Goal: Information Seeking & Learning: Learn about a topic

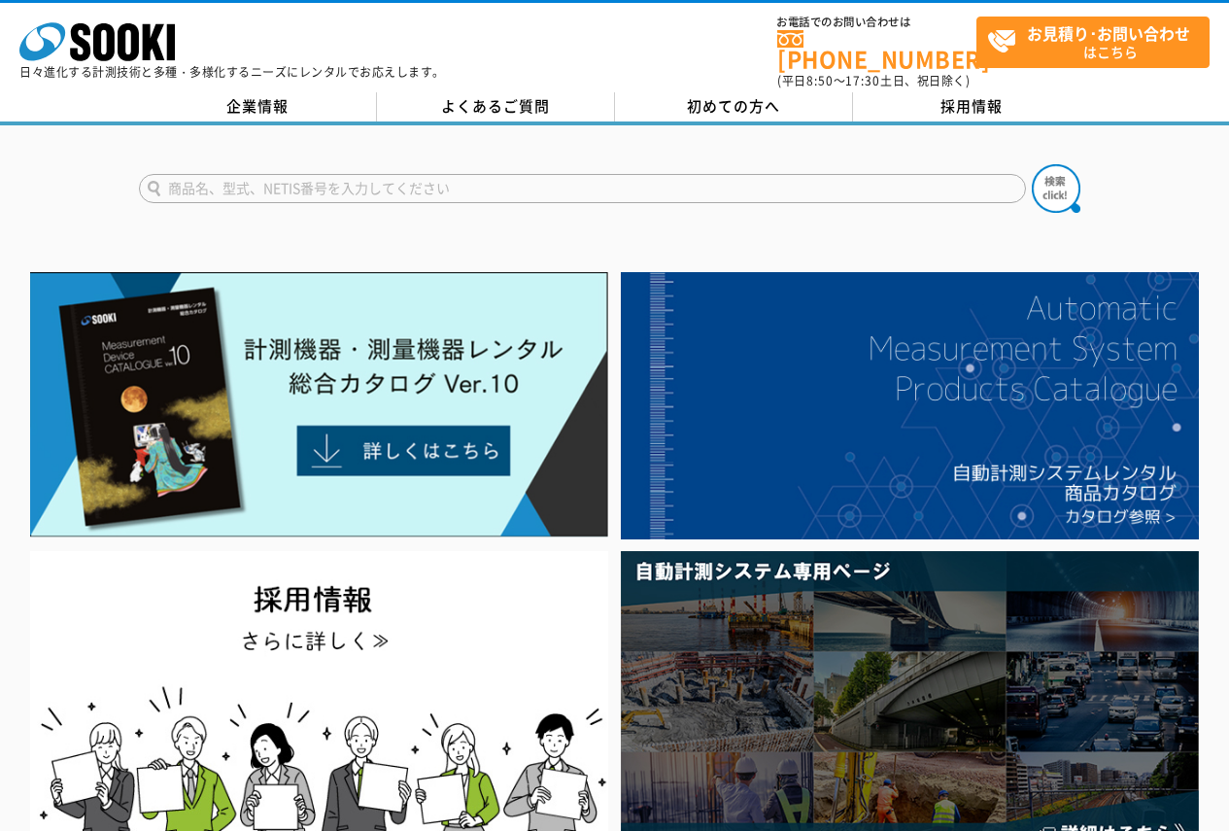
click at [793, 191] on form at bounding box center [615, 191] width 952 height 54
click at [785, 179] on input "text" at bounding box center [582, 188] width 887 height 29
type input "6531-21"
click at [1032, 164] on button at bounding box center [1056, 188] width 49 height 49
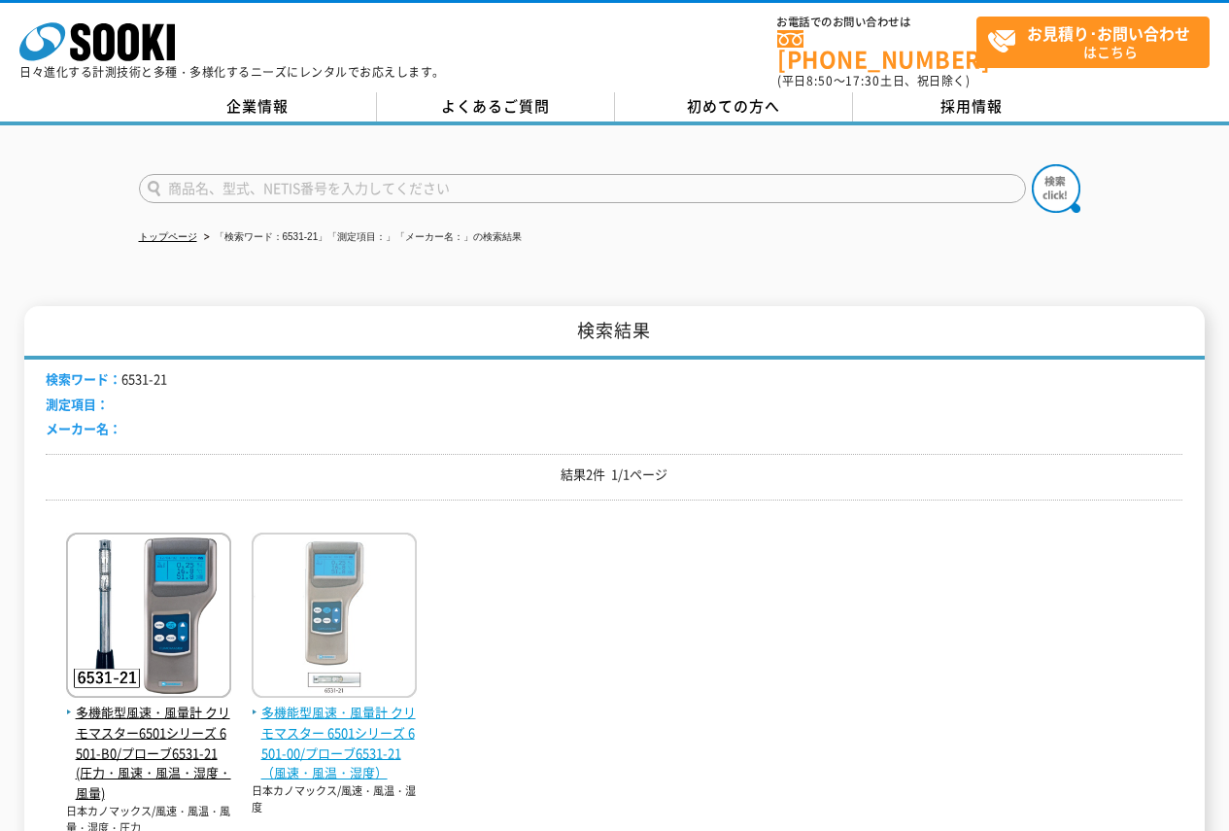
scroll to position [194, 0]
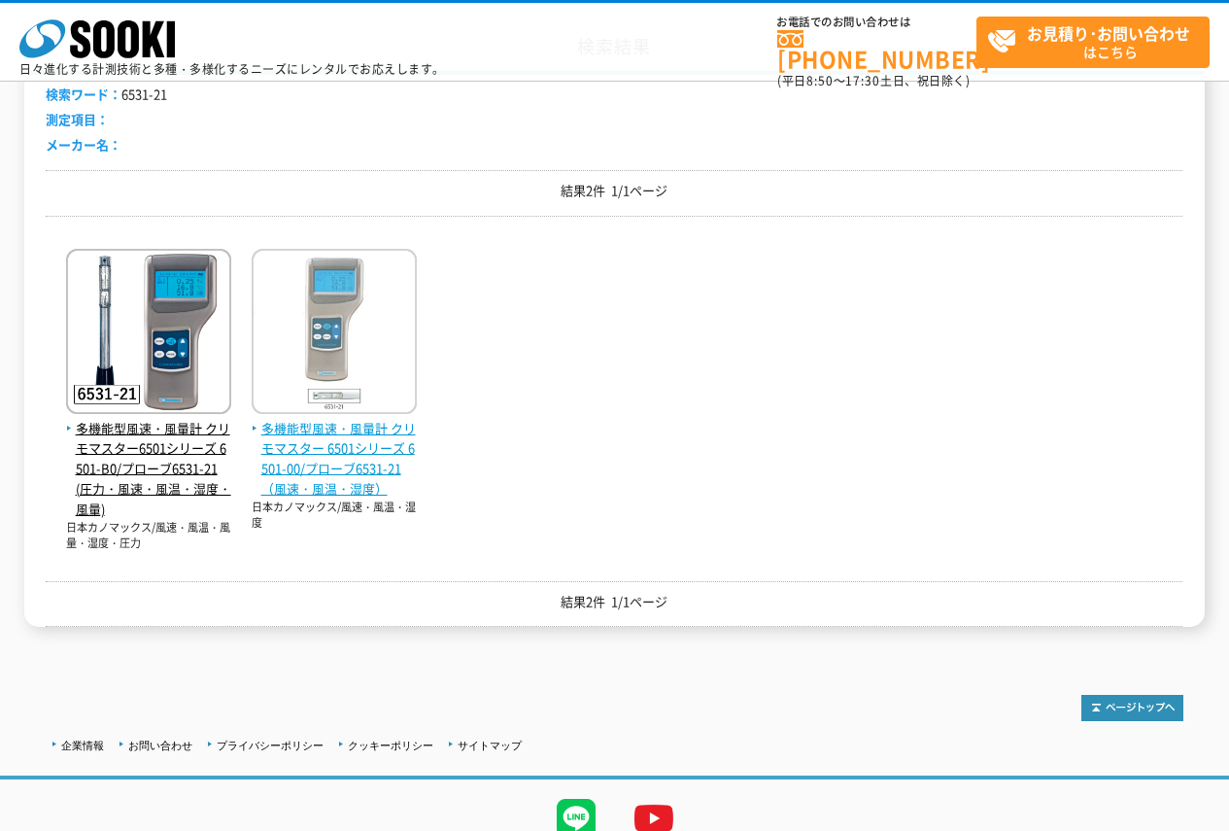
click at [359, 431] on span "多機能型風速・風量計 クリモマスター 6501シリーズ 6501-00/プローブ6531-21（風速・風温・湿度）" at bounding box center [334, 459] width 165 height 81
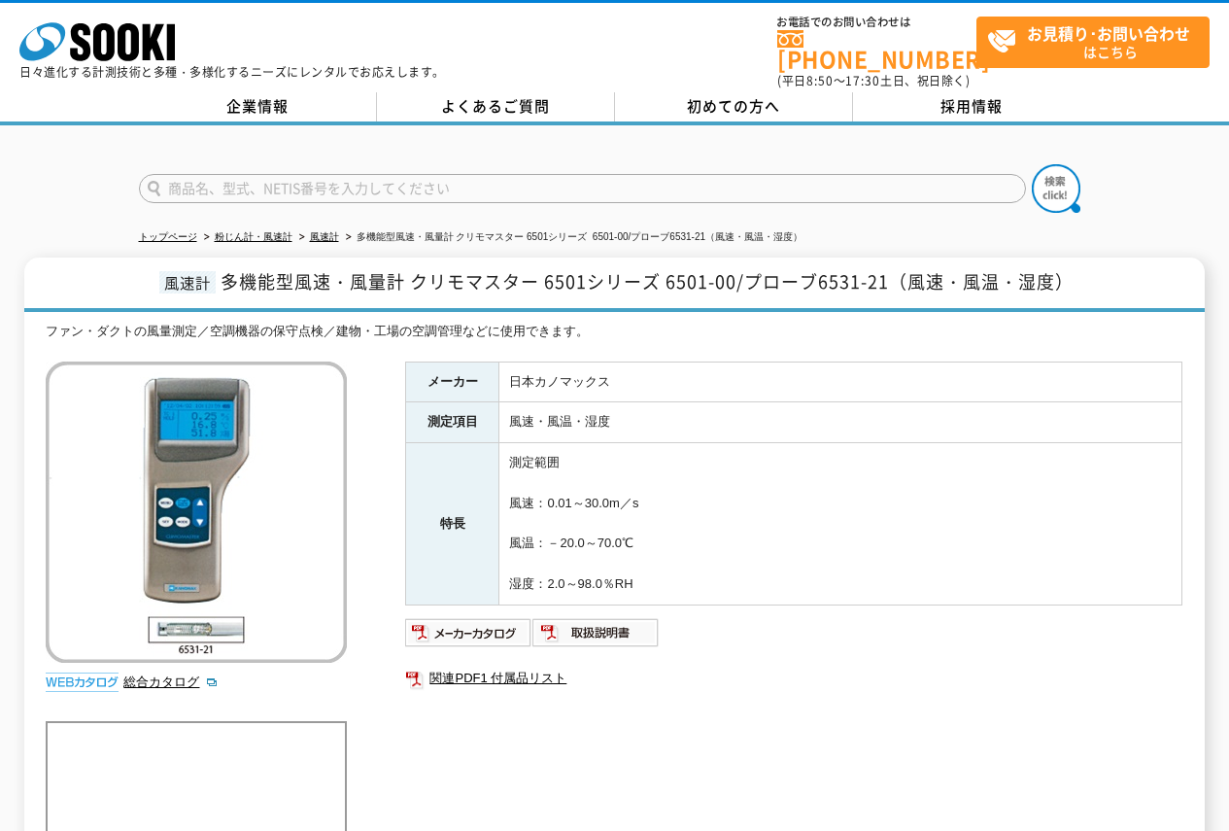
click at [563, 177] on input "text" at bounding box center [582, 188] width 887 height 29
type input "商品名、型式、NETIS番号を入力してください"
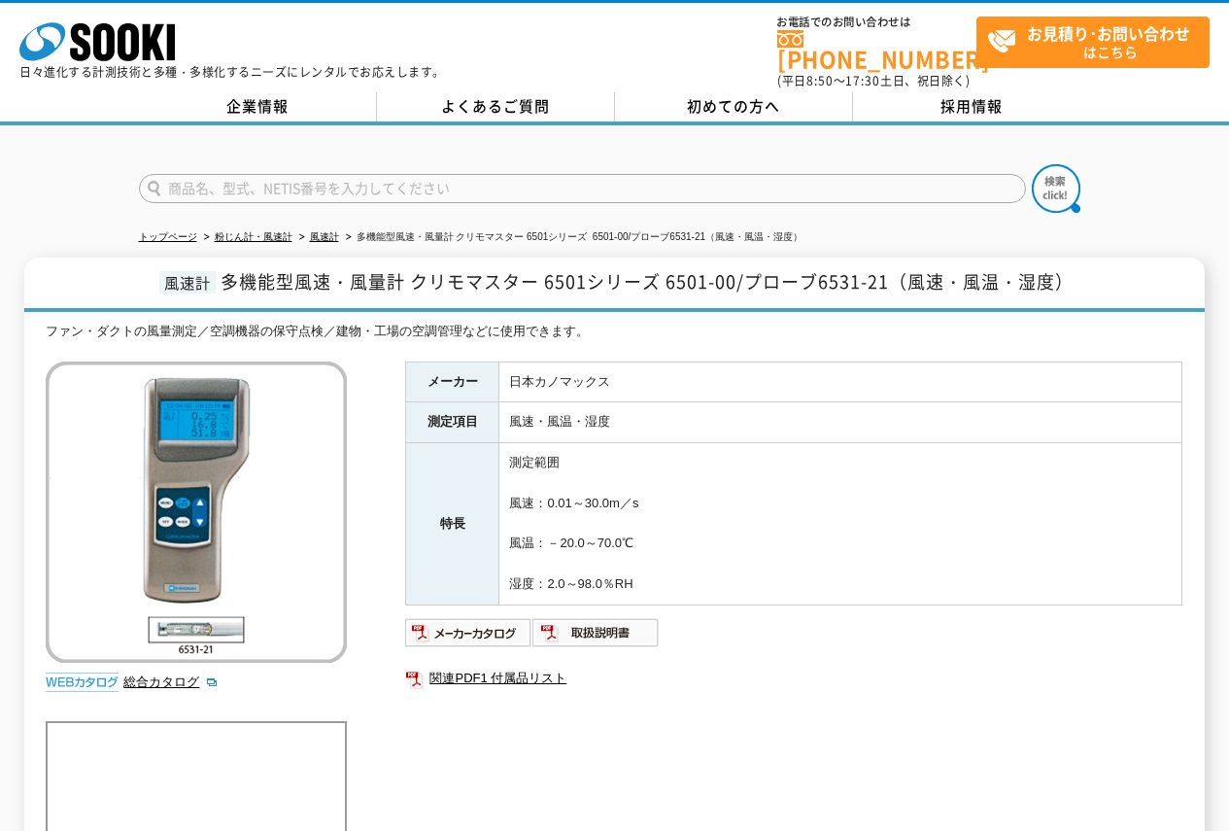
type input "商品名、型式、NETIS番号を入力してください"
click at [602, 192] on form "商品名、型式、NETIS番号を入力してください" at bounding box center [615, 191] width 952 height 54
click at [604, 177] on input "text" at bounding box center [582, 188] width 887 height 29
type input "SOK-W100"
click at [1068, 183] on img at bounding box center [1056, 188] width 49 height 49
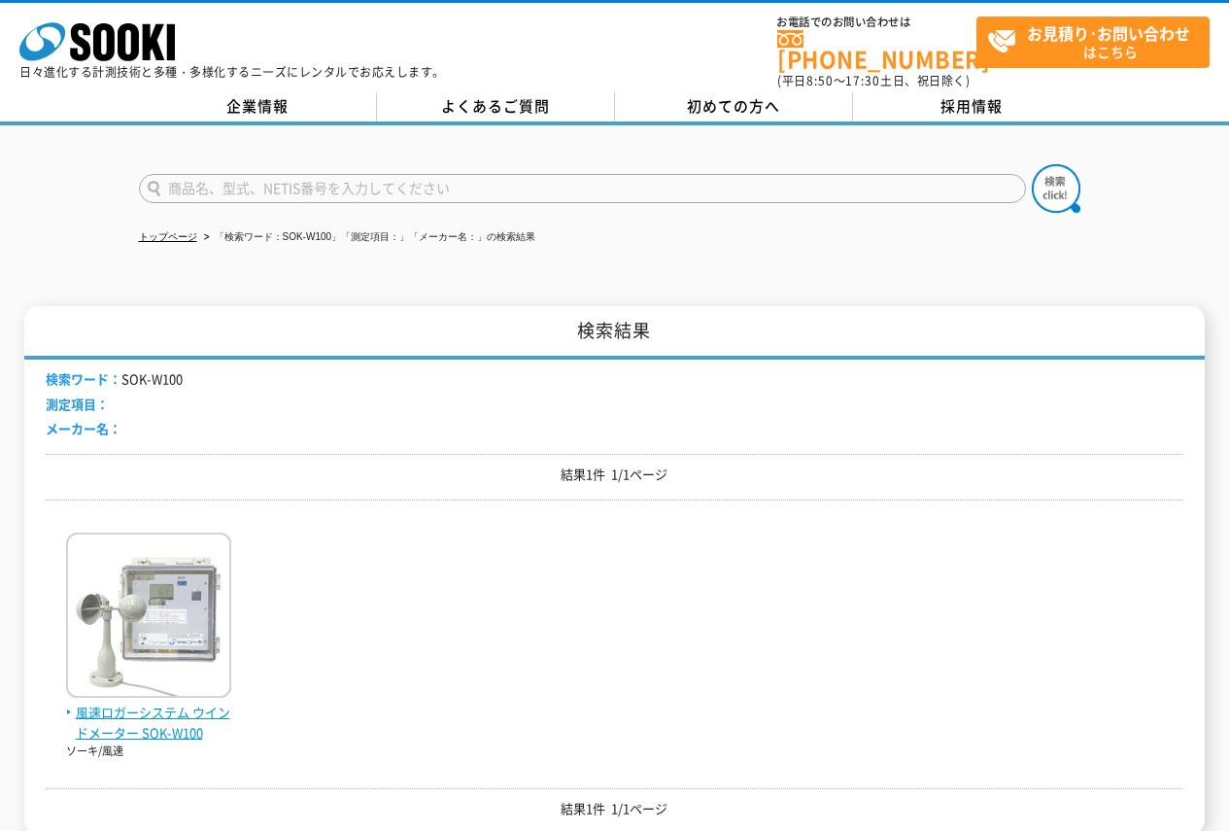
click at [132, 607] on img at bounding box center [148, 617] width 165 height 170
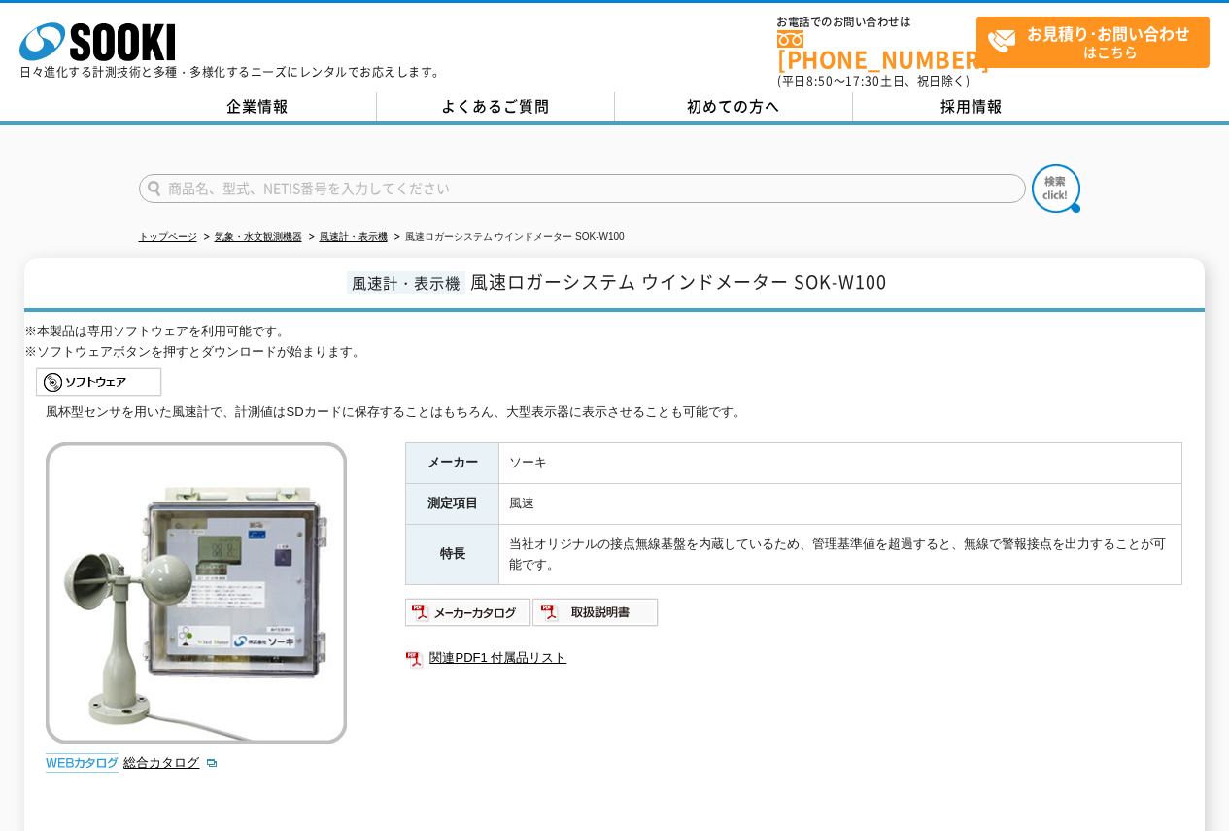
click at [783, 174] on input "text" at bounding box center [582, 188] width 887 height 29
type input "6006-D0"
click at [1032, 164] on button at bounding box center [1056, 188] width 49 height 49
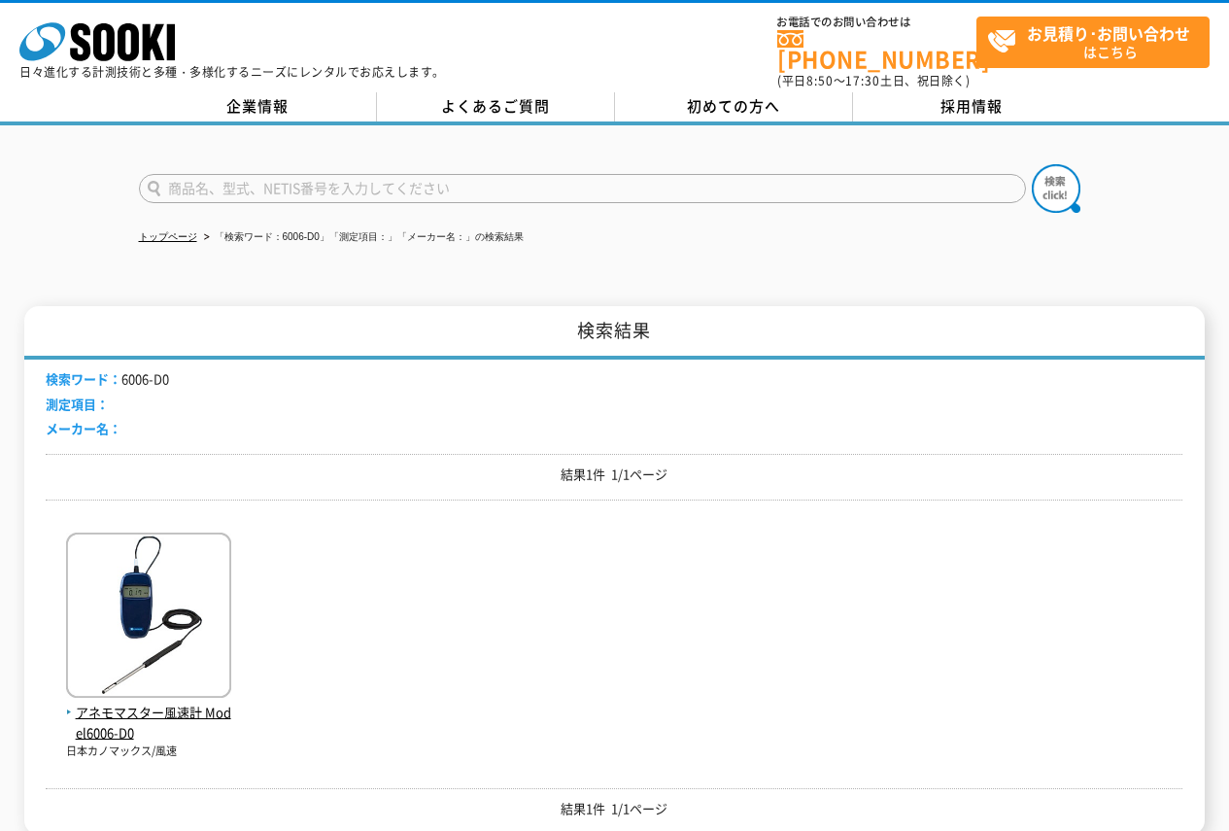
click at [162, 623] on img at bounding box center [148, 617] width 165 height 170
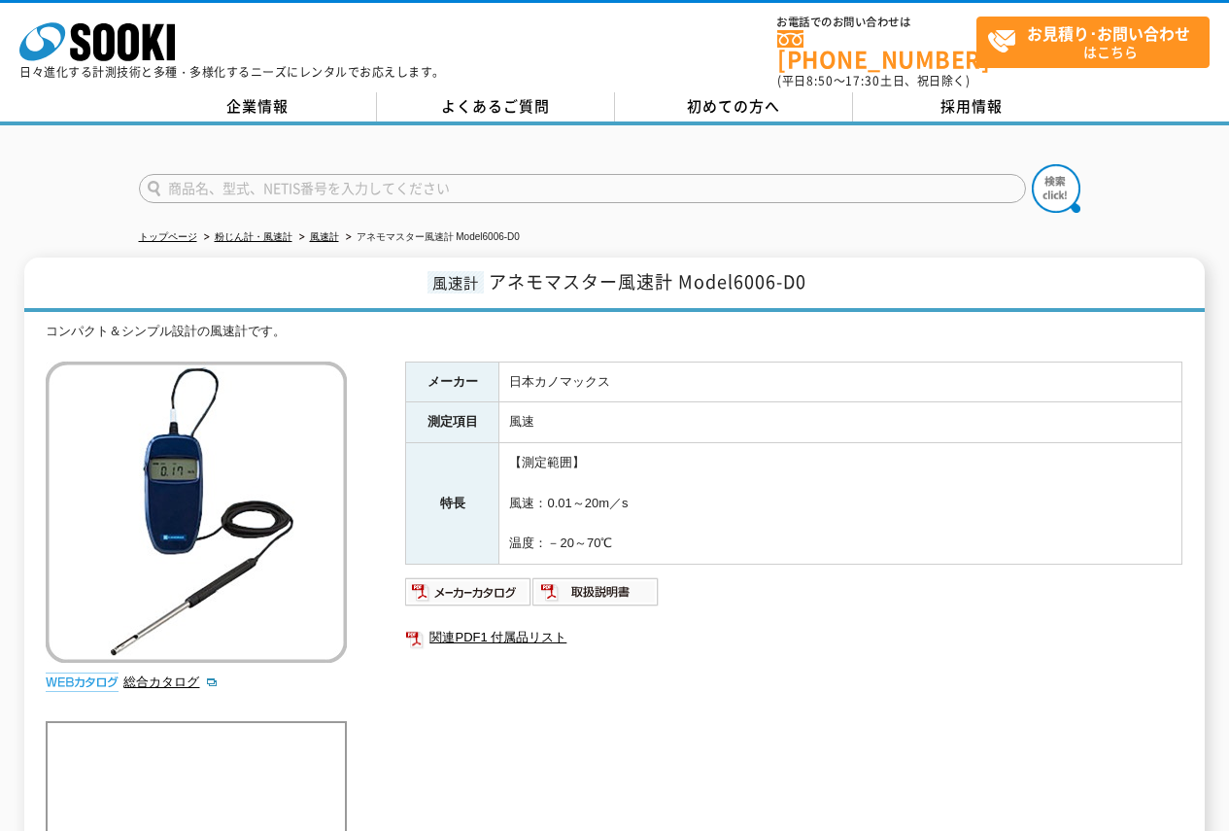
click at [765, 187] on input "text" at bounding box center [582, 188] width 887 height 29
type input "FG-561"
click at [1032, 164] on button at bounding box center [1056, 188] width 49 height 49
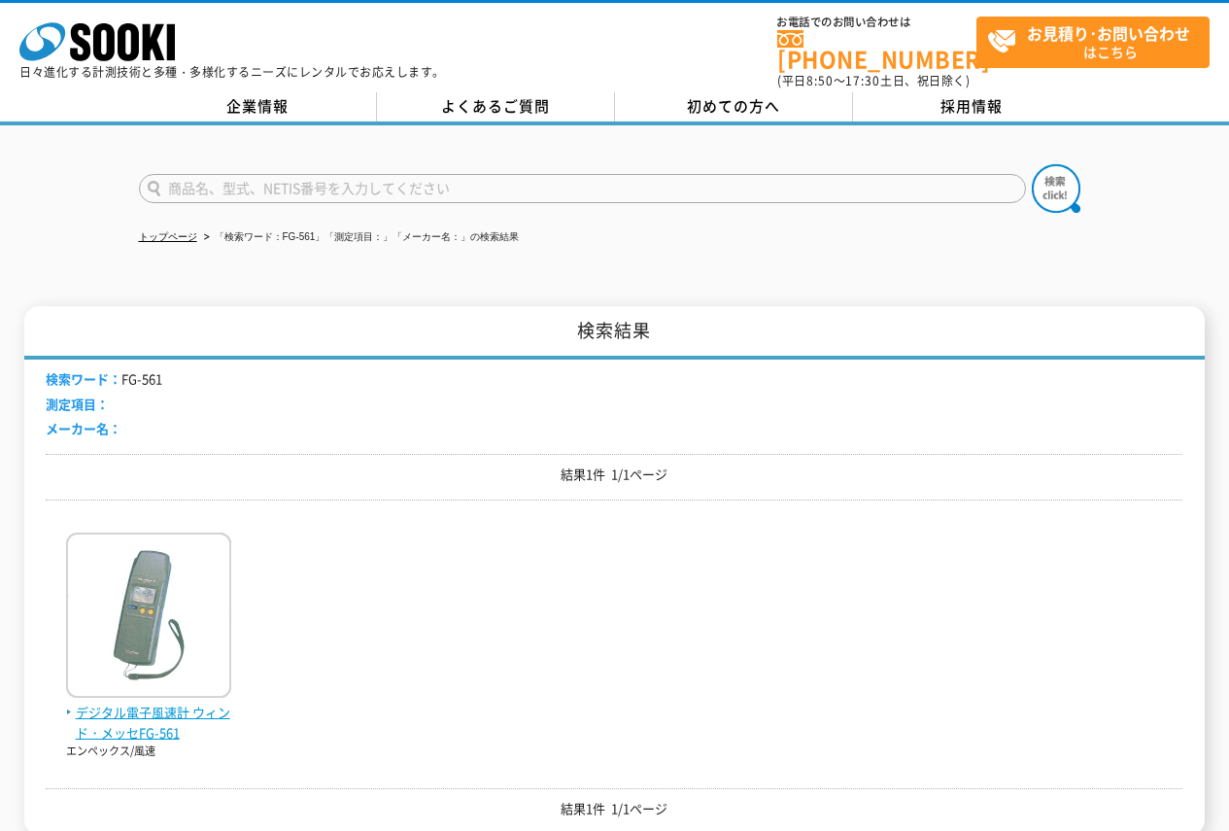
click at [133, 652] on img at bounding box center [148, 617] width 165 height 170
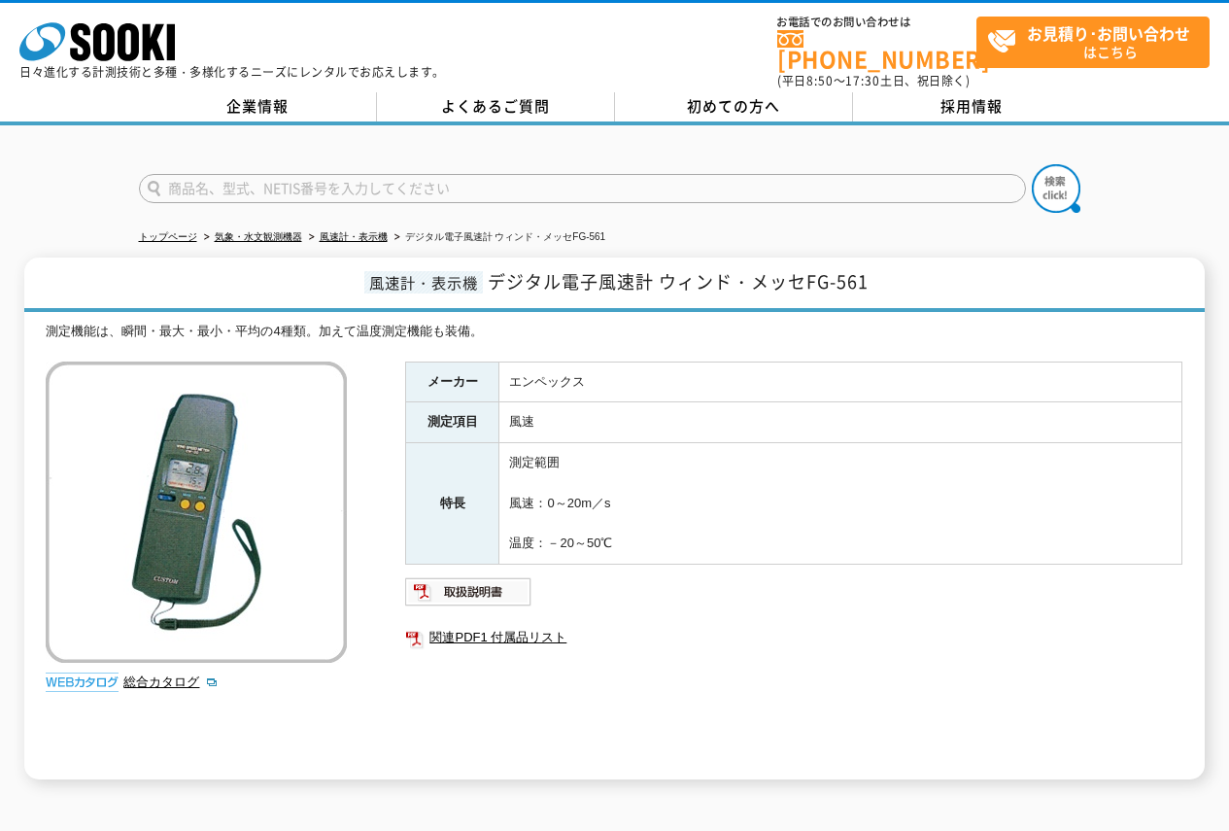
click at [769, 174] on input "text" at bounding box center [582, 188] width 887 height 29
type input "SOK-W200"
click at [1032, 164] on button at bounding box center [1056, 188] width 49 height 49
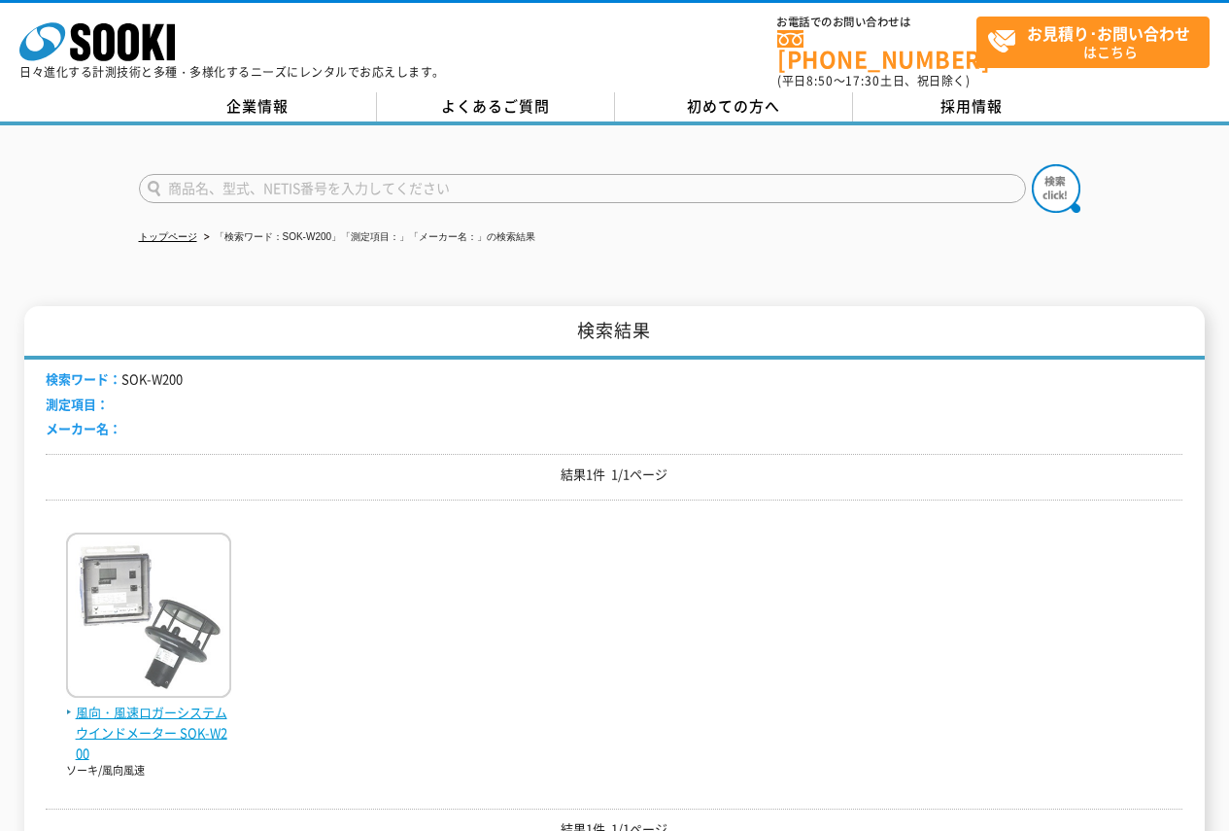
click at [224, 618] on img at bounding box center [148, 617] width 165 height 170
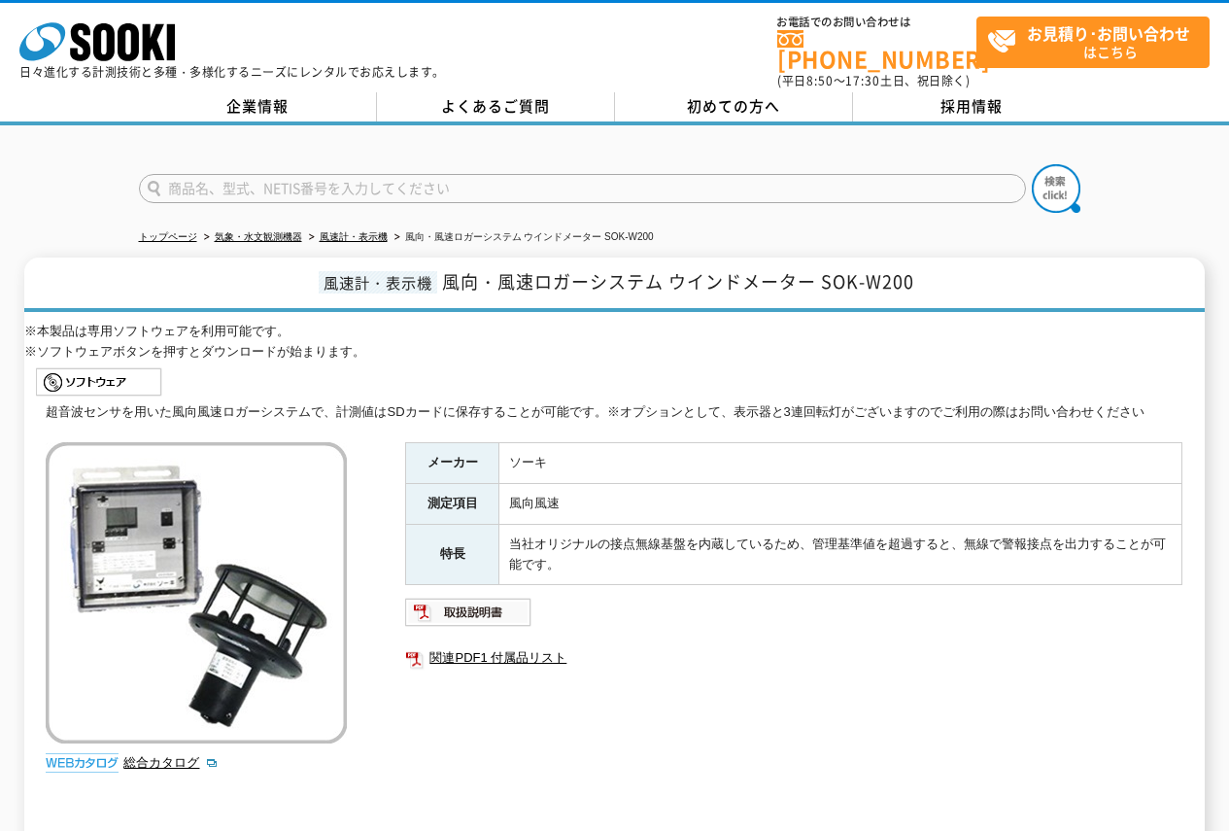
click at [780, 174] on input "text" at bounding box center [582, 188] width 887 height 29
type input "ｷｬｽﾎﾟﾙ"
click at [1032, 164] on button at bounding box center [1056, 188] width 49 height 49
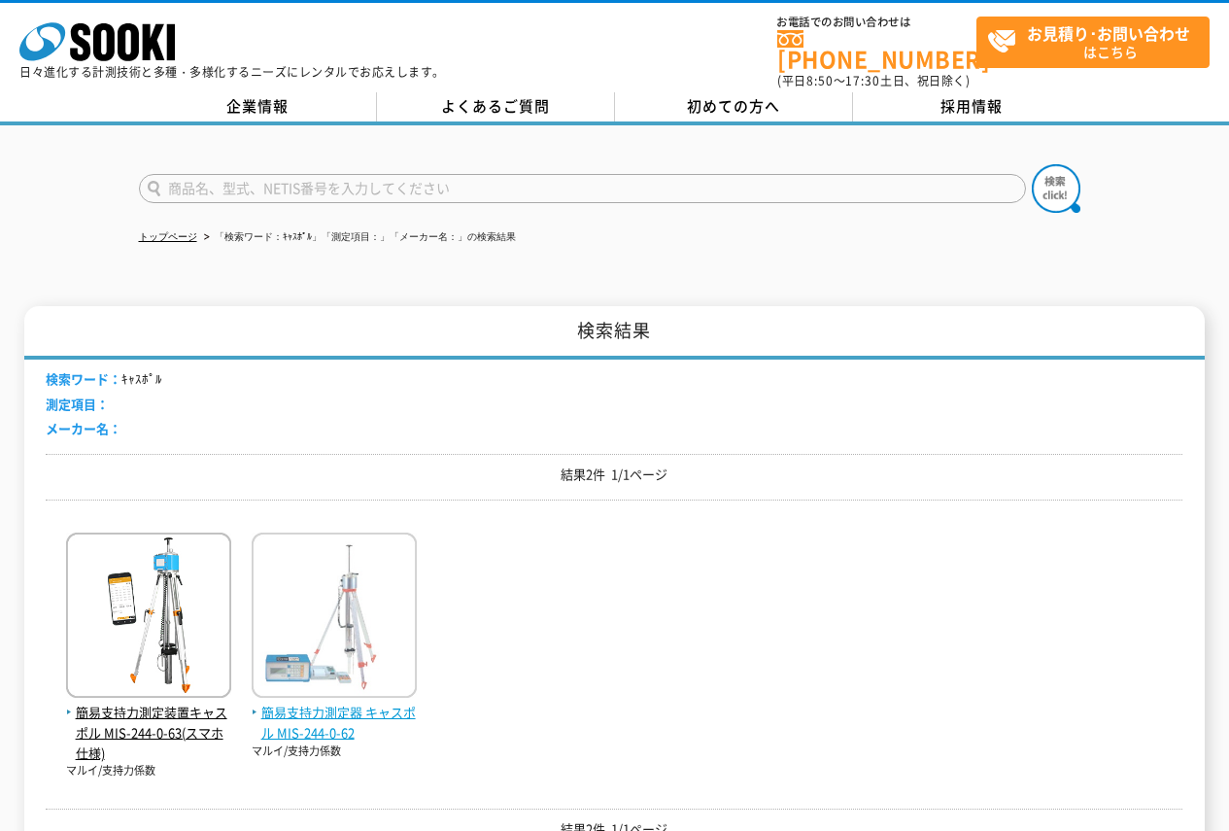
click at [361, 632] on img at bounding box center [334, 617] width 165 height 170
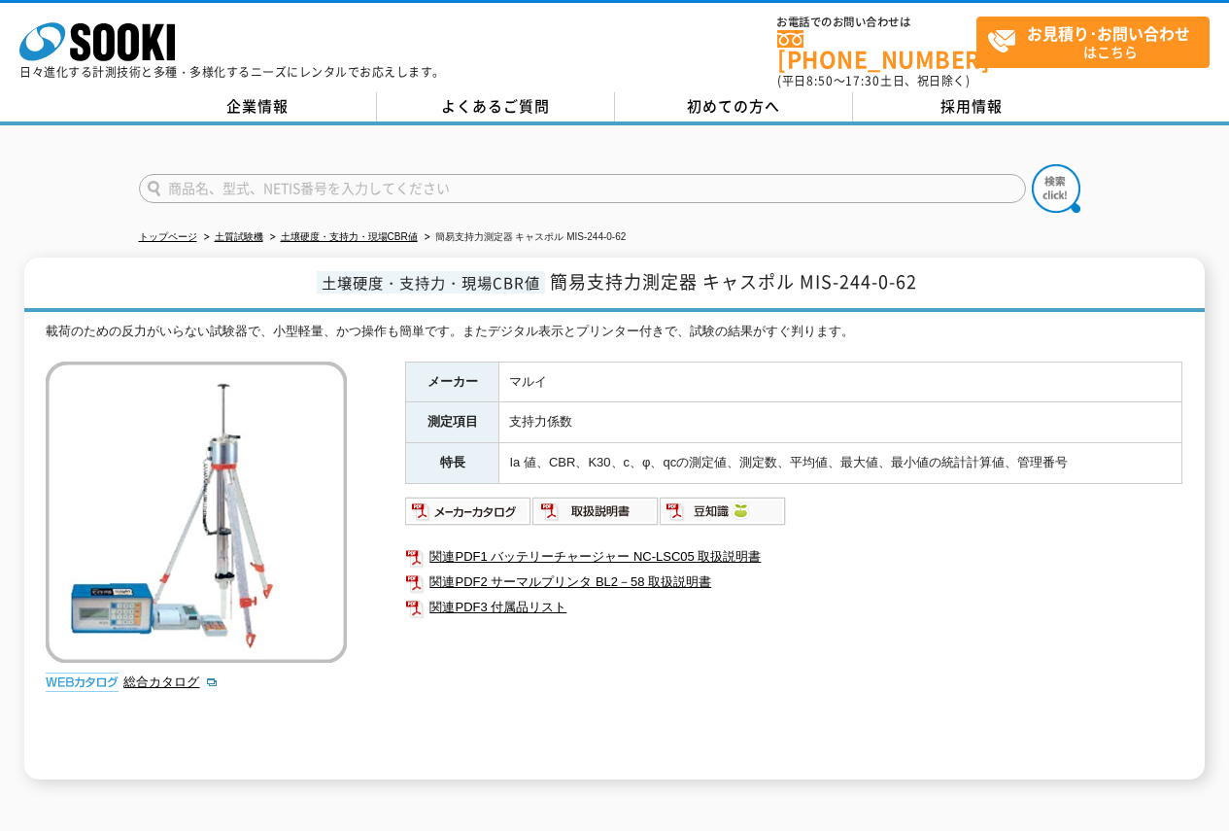
click at [839, 177] on input "text" at bounding box center [582, 188] width 887 height 29
type input "S-217"
click at [1032, 164] on button at bounding box center [1056, 188] width 49 height 49
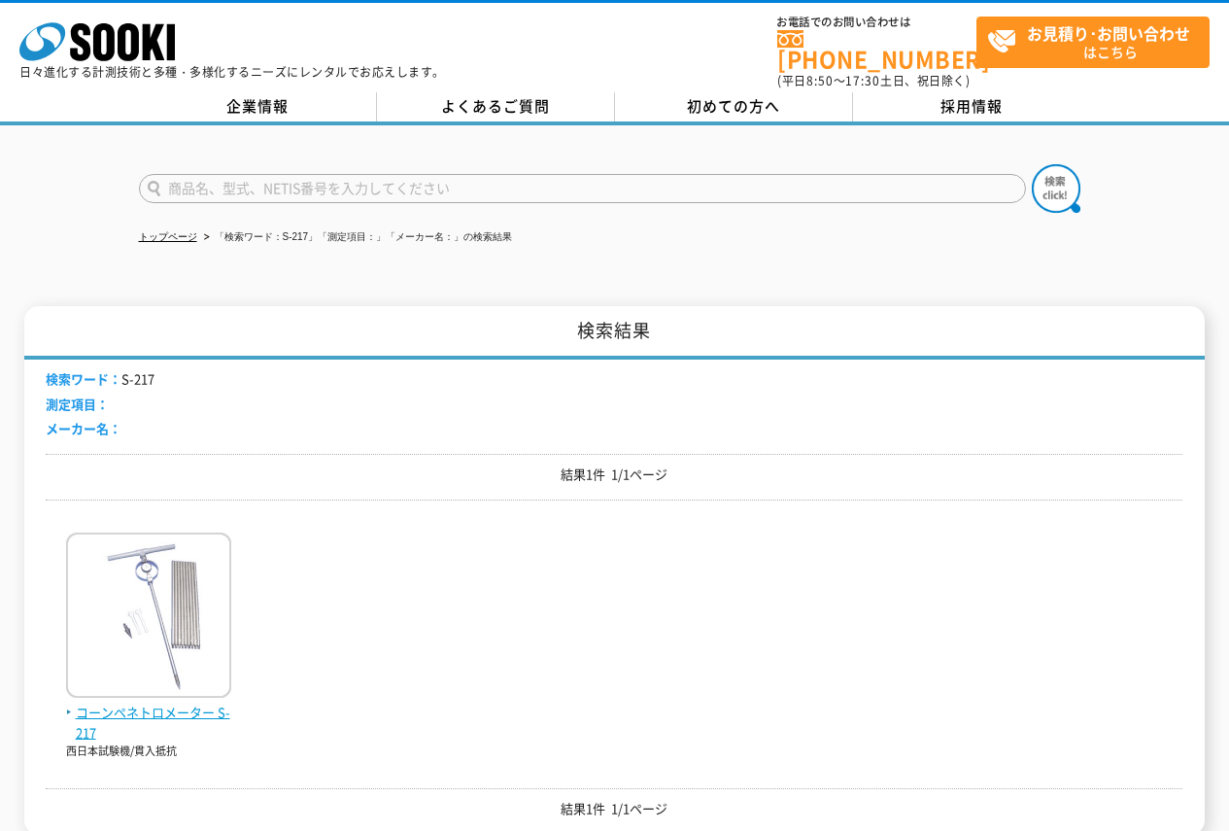
click at [177, 544] on img at bounding box center [148, 617] width 165 height 170
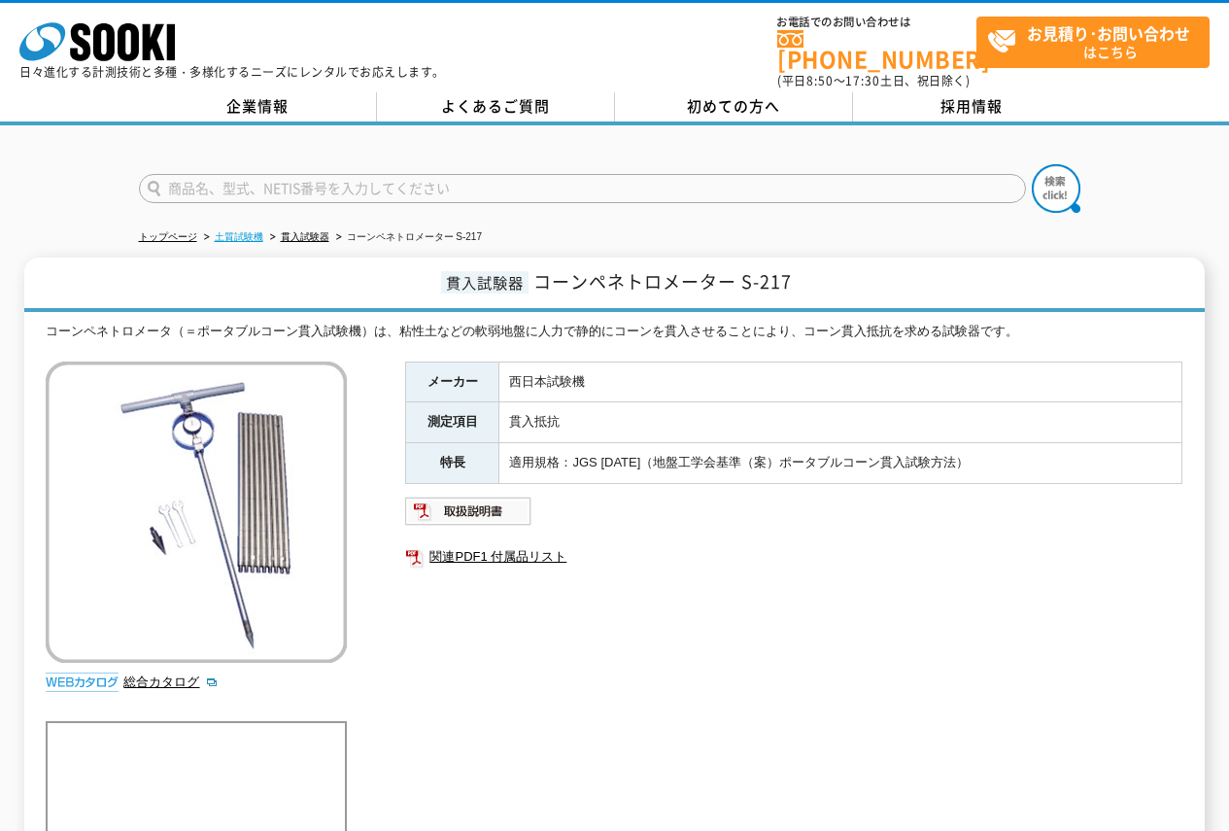
click at [248, 231] on link "土質試験機" at bounding box center [239, 236] width 49 height 11
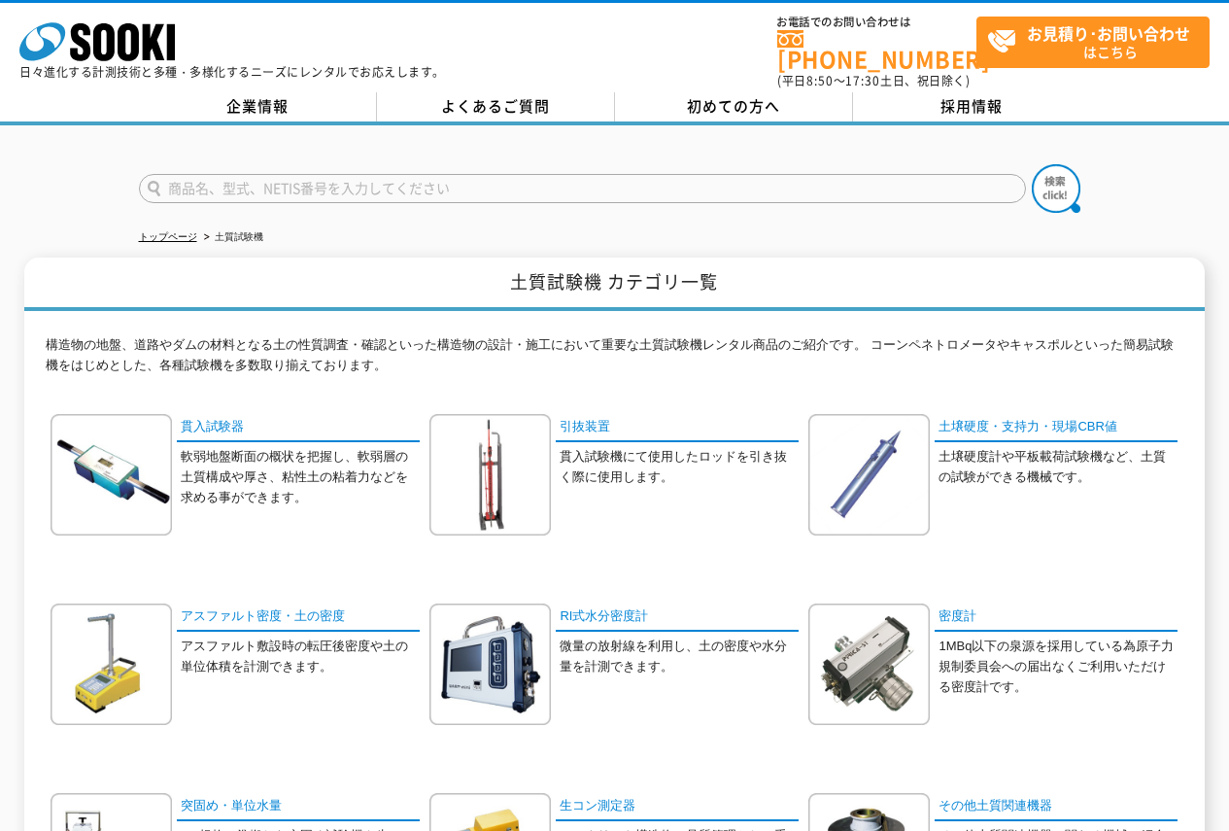
click at [174, 231] on link "トップページ" at bounding box center [168, 236] width 58 height 11
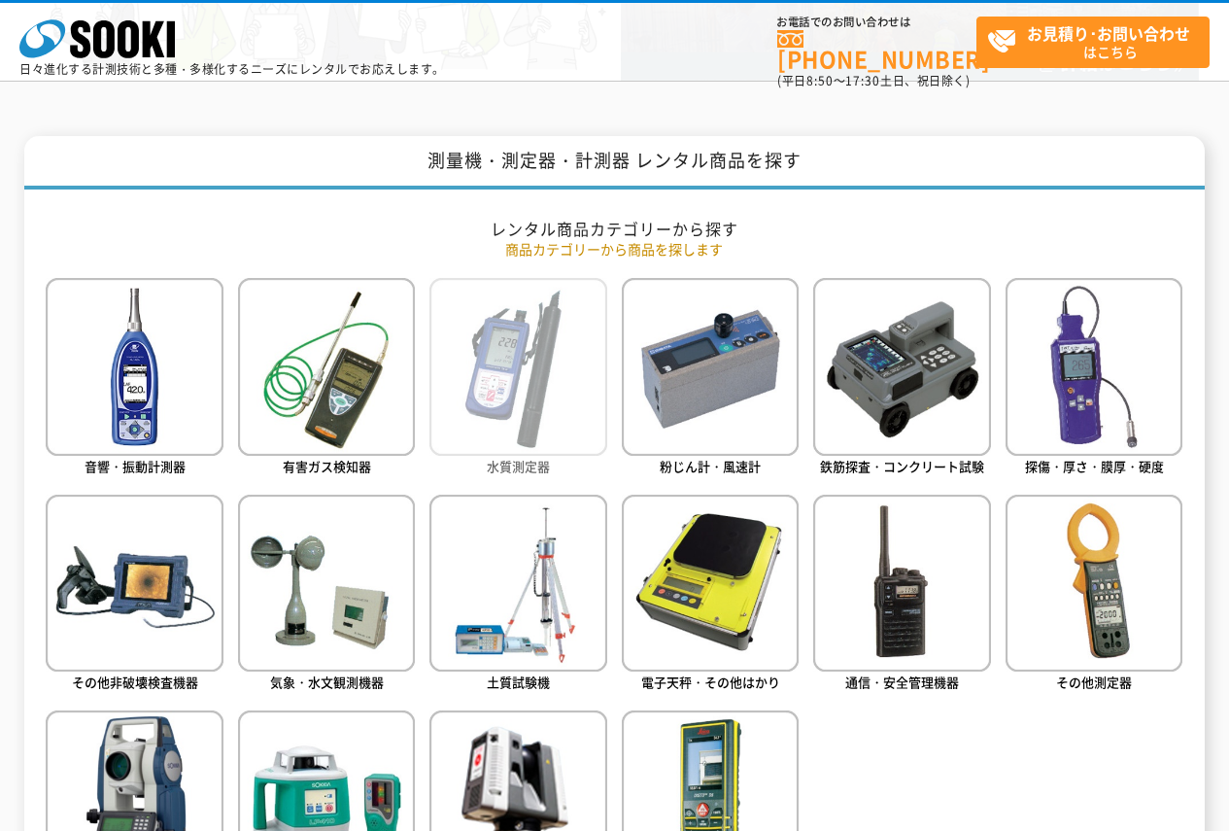
scroll to position [777, 0]
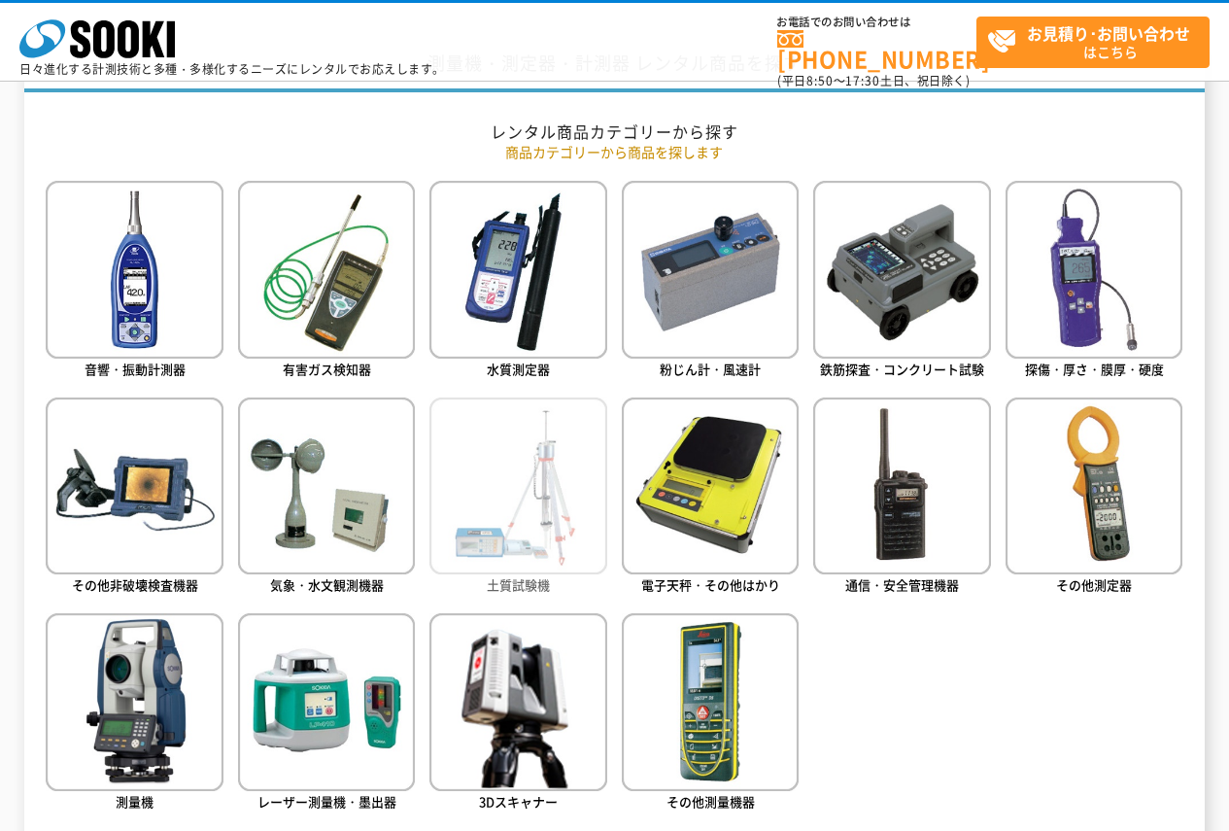
click at [597, 502] on img at bounding box center [517, 485] width 177 height 177
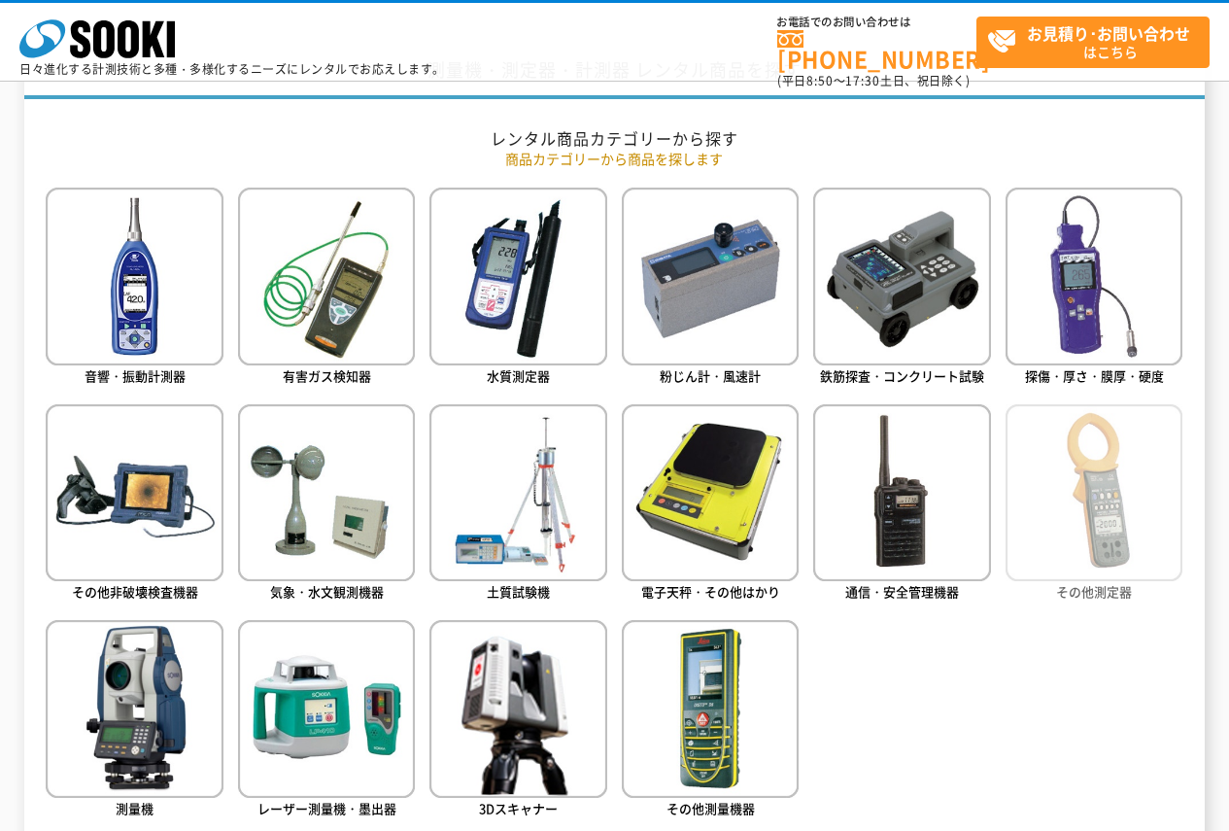
click at [1055, 495] on img at bounding box center [1094, 492] width 177 height 177
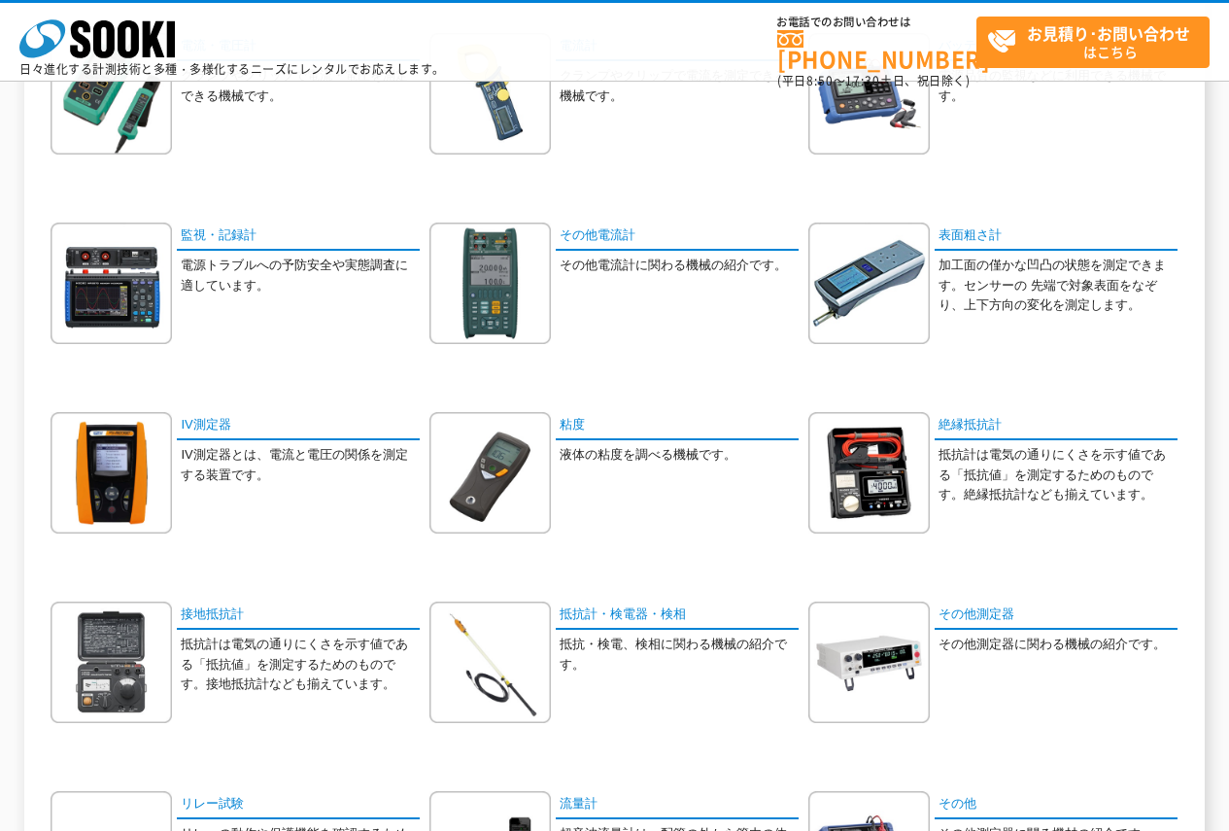
scroll to position [486, 0]
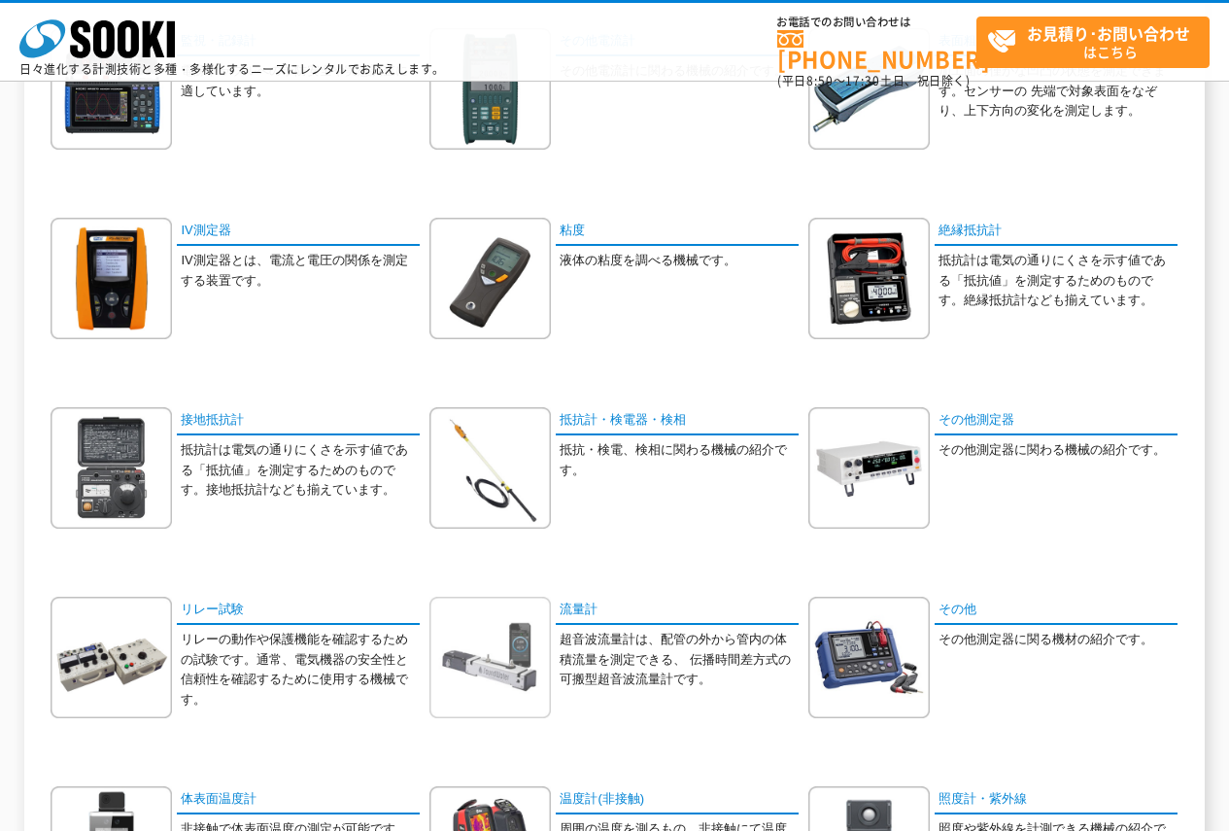
click at [506, 640] on img at bounding box center [489, 657] width 121 height 121
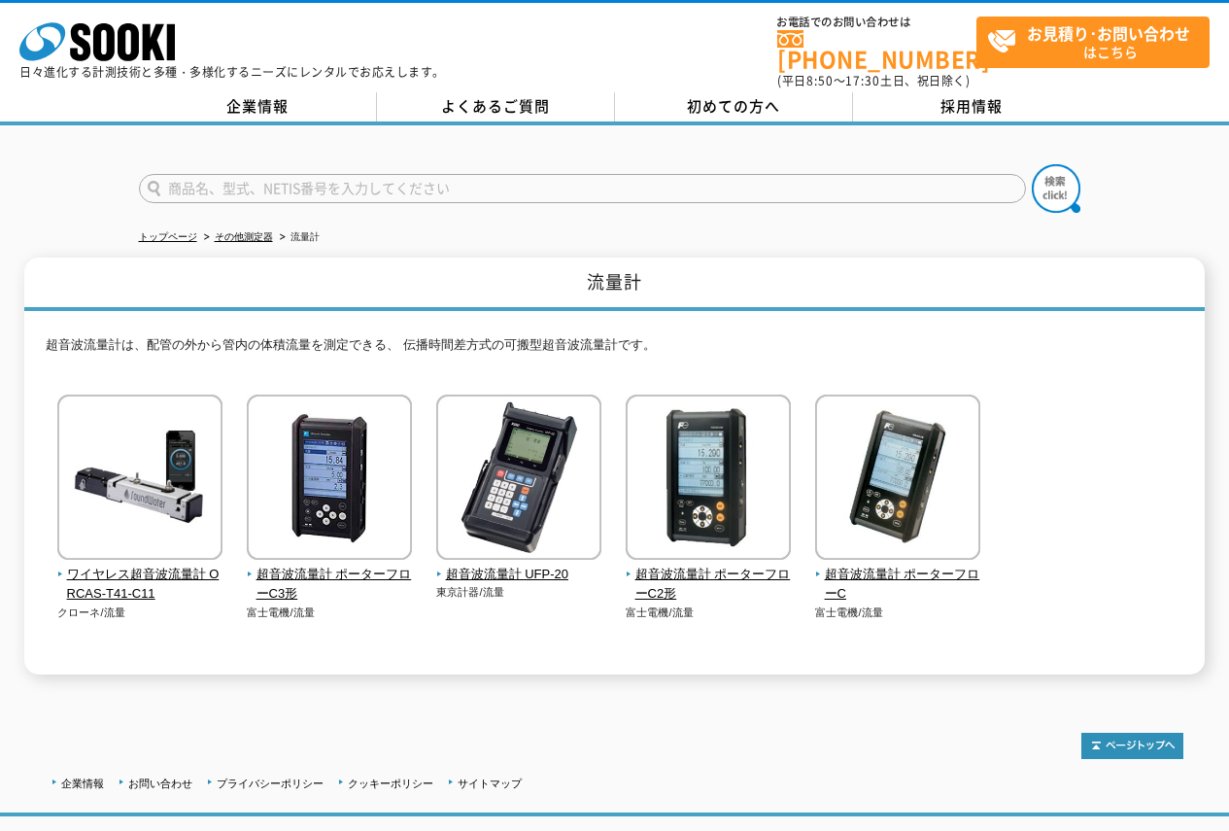
click at [588, 174] on input "text" at bounding box center [582, 188] width 887 height 29
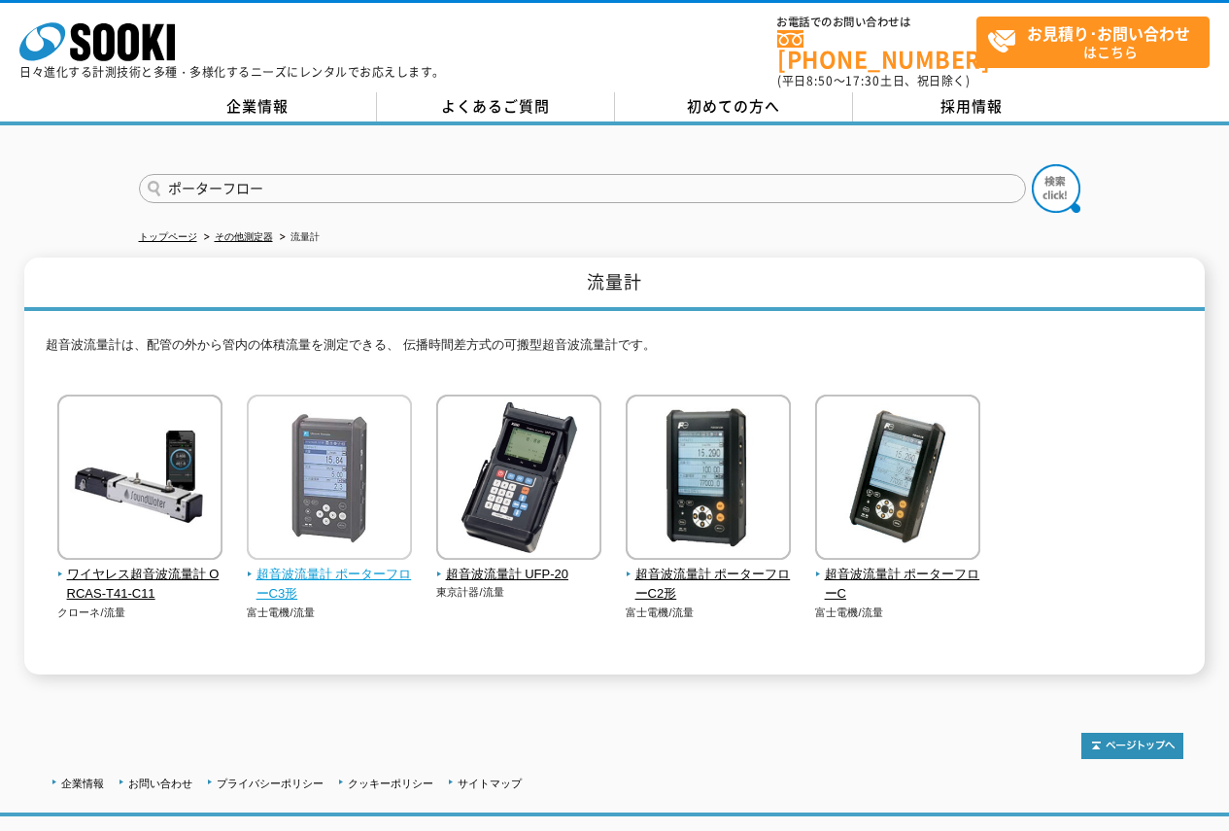
type input "ポーターフロー"
click at [341, 533] on img at bounding box center [329, 479] width 165 height 170
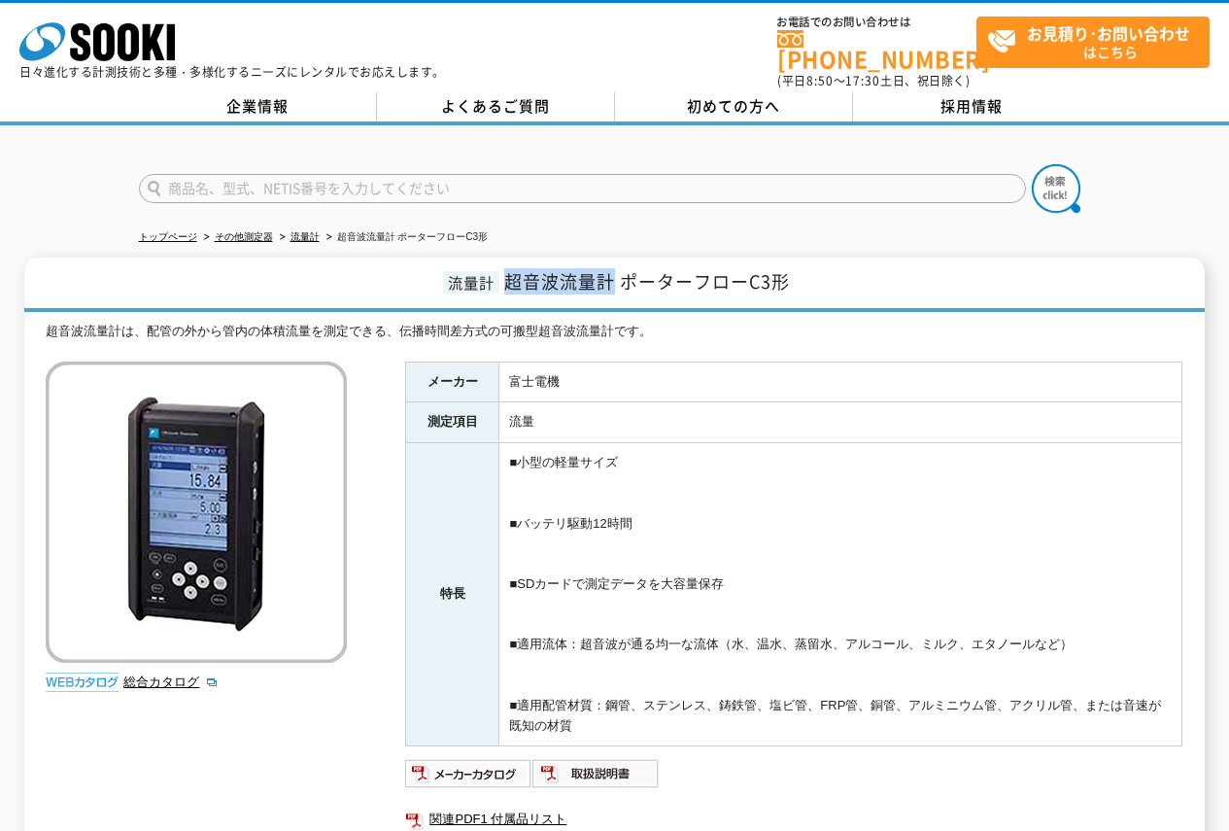
drag, startPoint x: 614, startPoint y: 273, endPoint x: 512, endPoint y: 263, distance: 102.5
click at [512, 268] on span "超音波流量計 ポーターフローC3形" at bounding box center [647, 281] width 286 height 26
copy span "超音波流量計"
click at [248, 231] on link "その他測定器" at bounding box center [244, 236] width 58 height 11
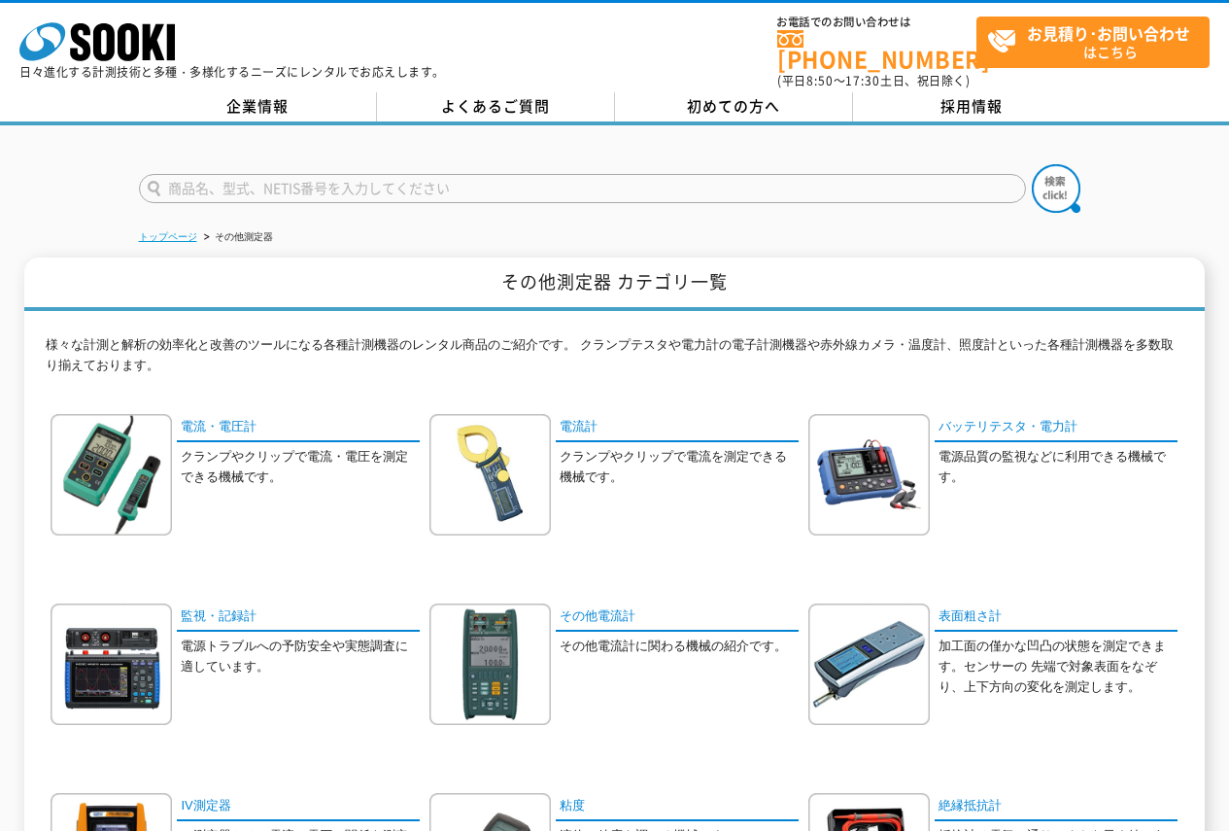
click at [179, 231] on link "トップページ" at bounding box center [168, 236] width 58 height 11
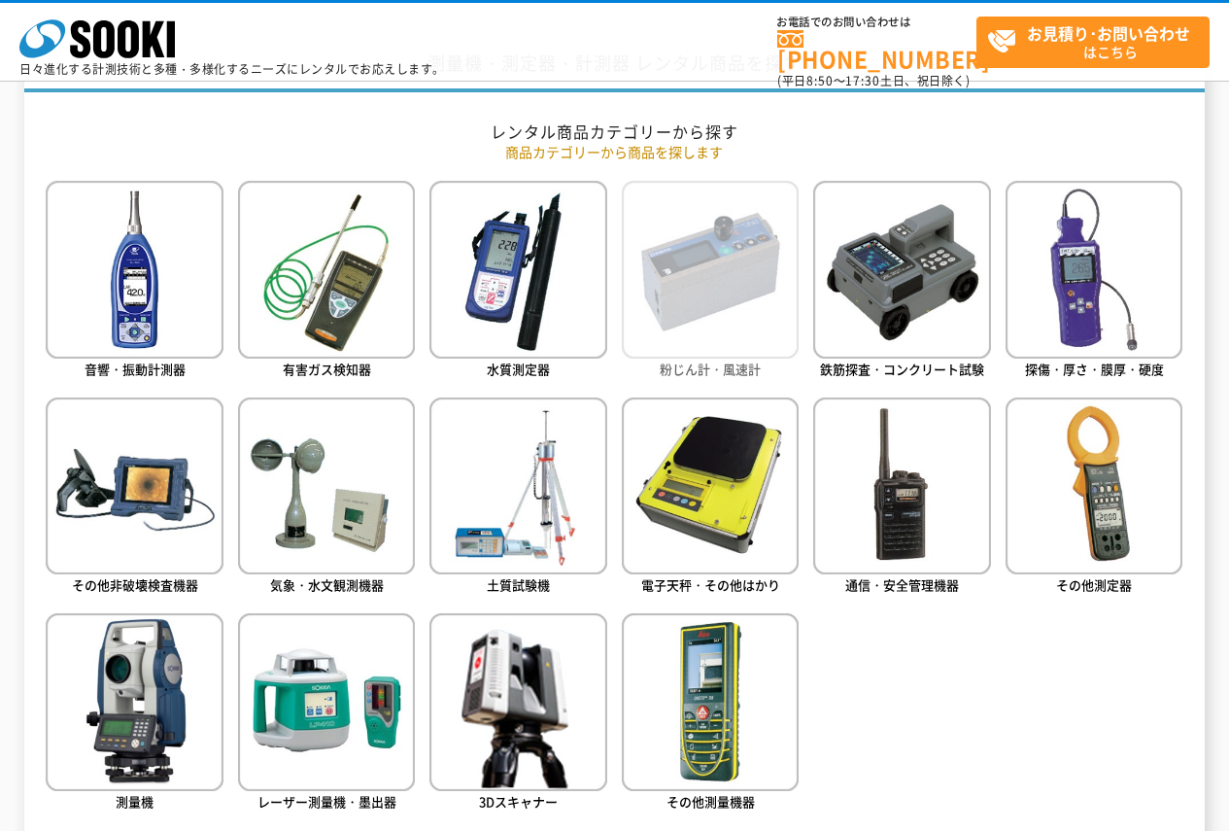
scroll to position [874, 0]
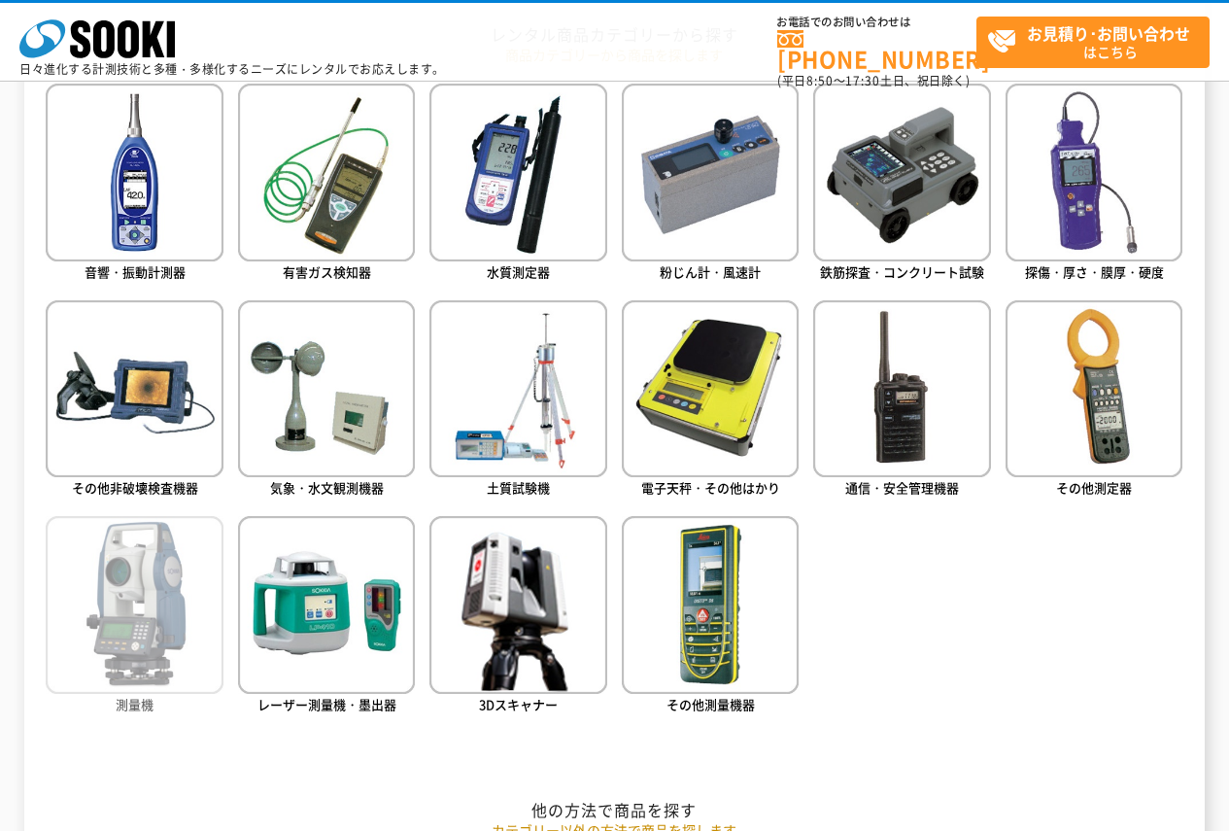
click at [122, 620] on img at bounding box center [134, 604] width 177 height 177
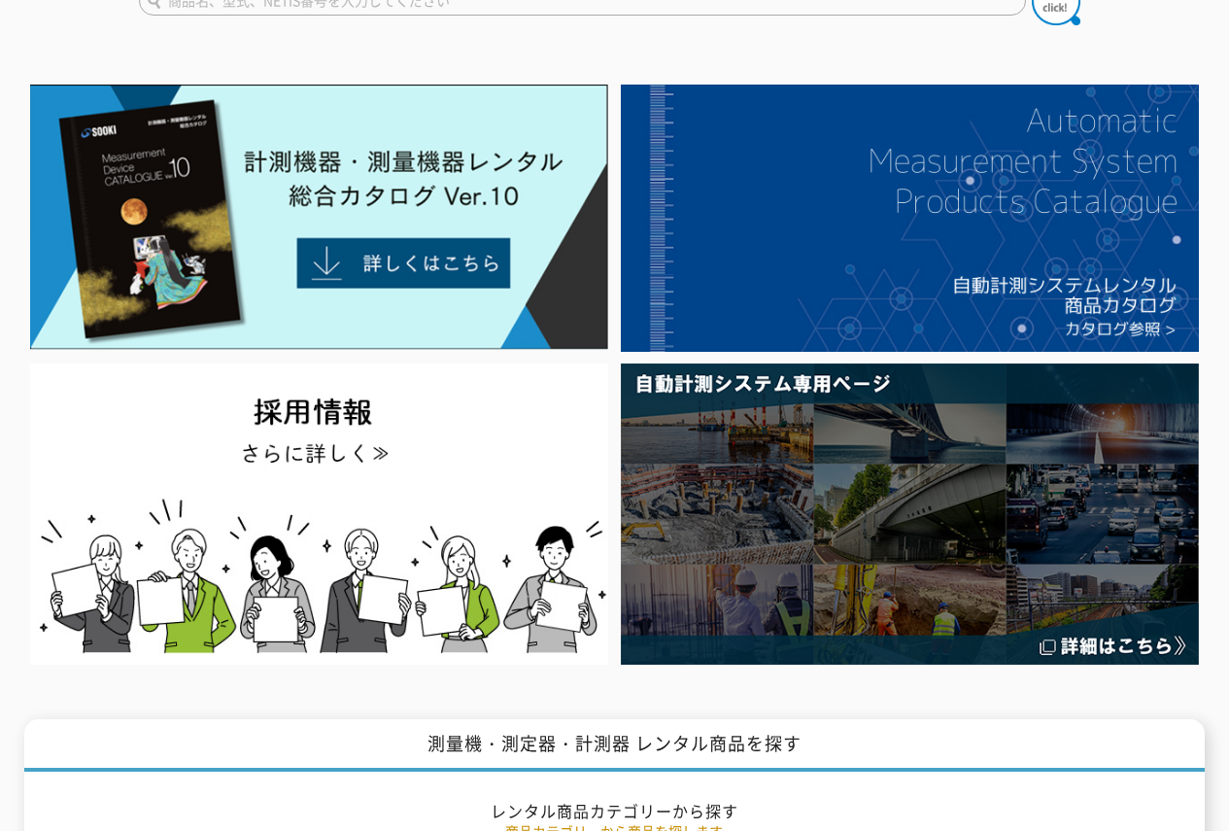
scroll to position [0, 0]
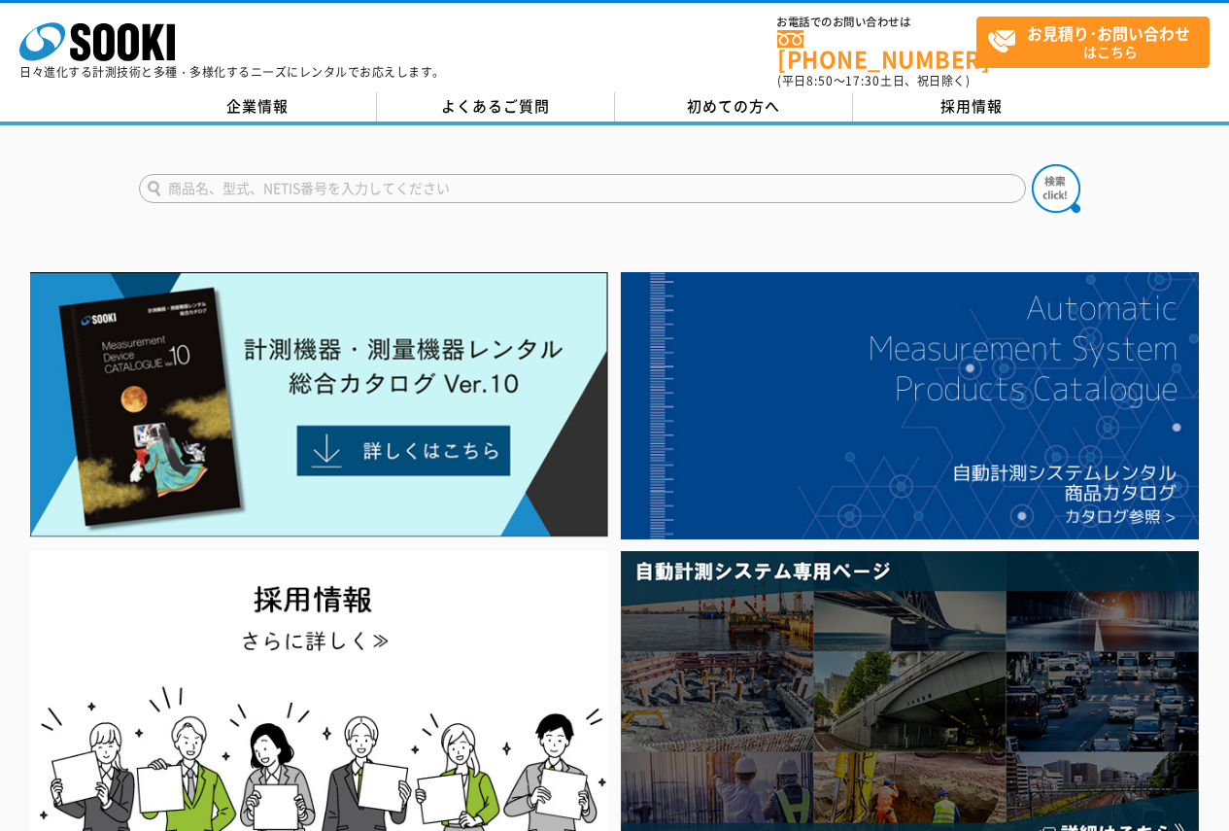
click at [758, 174] on input "text" at bounding box center [582, 188] width 887 height 29
type input "EK-12"
click at [1079, 172] on img at bounding box center [1056, 188] width 49 height 49
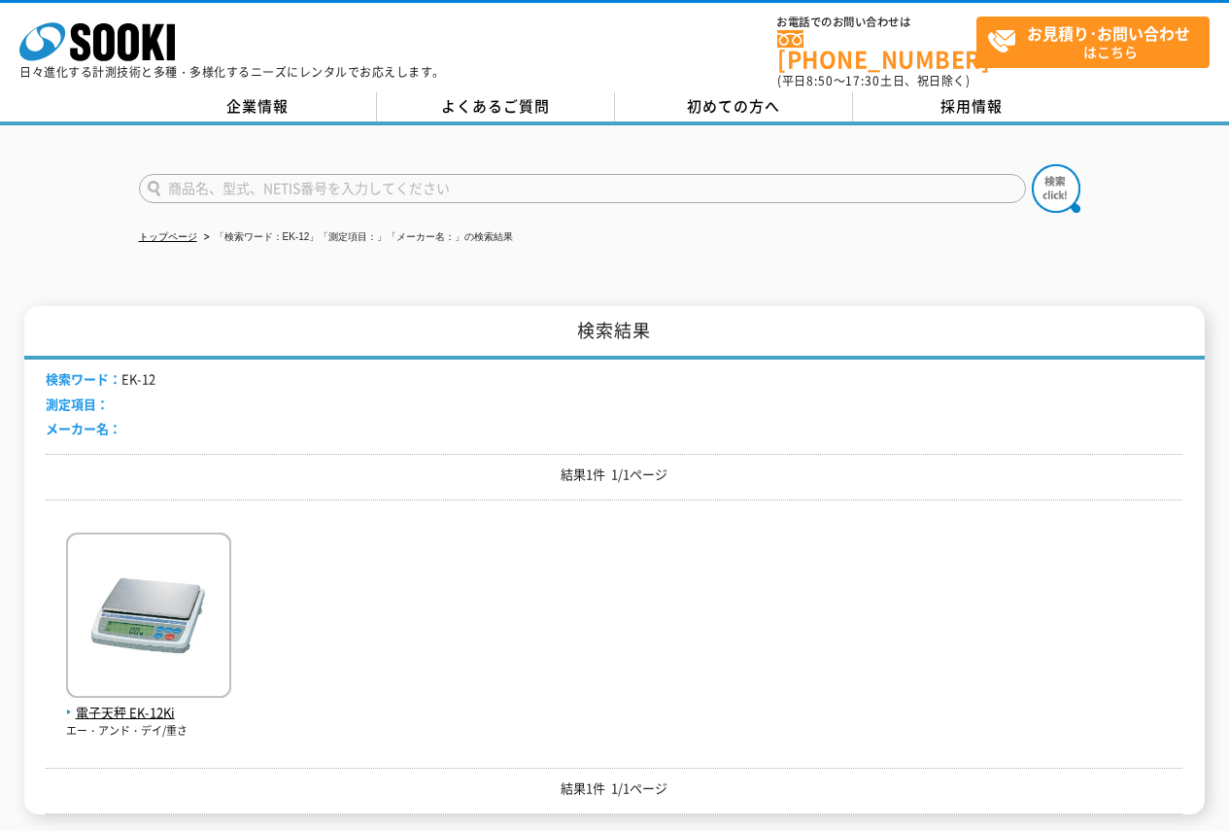
click at [242, 593] on div "電子天秤 EK-12Ki エー・アンド・デイ/重さ" at bounding box center [614, 626] width 1137 height 223
click at [205, 599] on img at bounding box center [148, 617] width 165 height 170
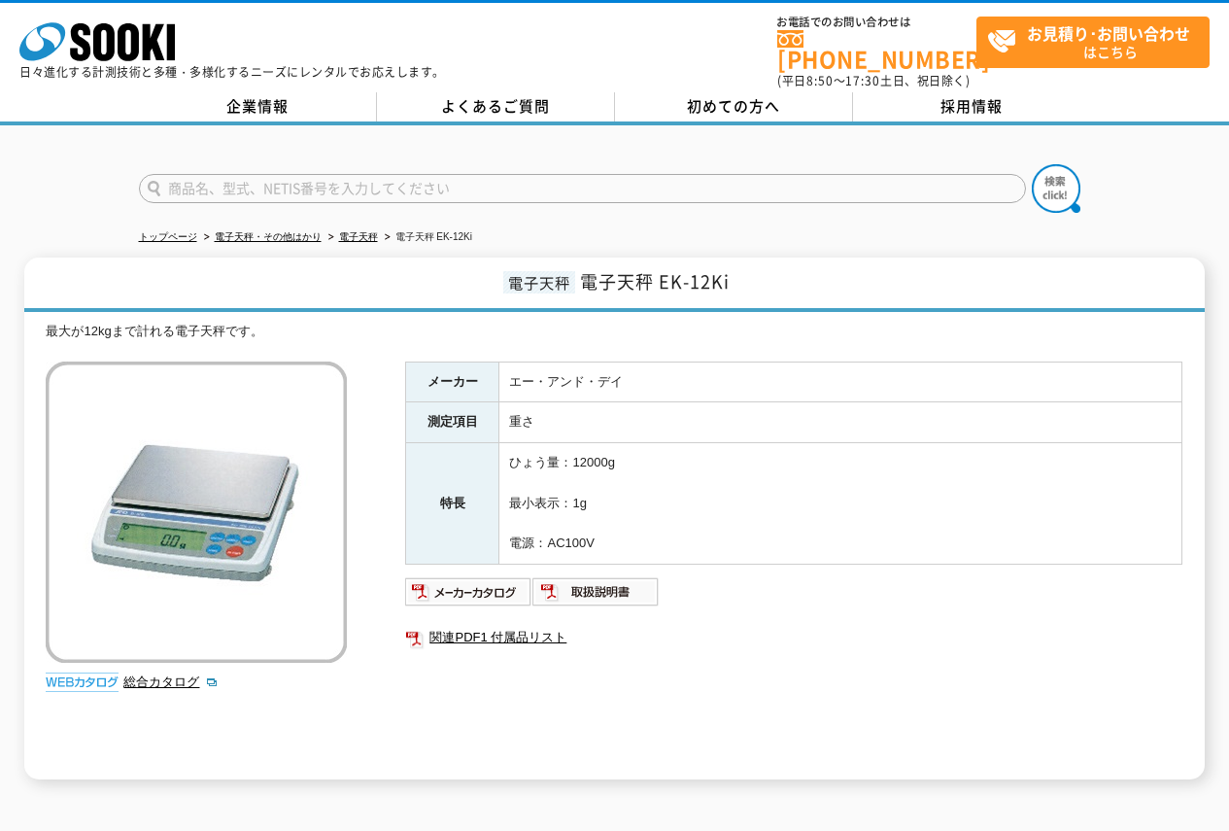
click at [720, 174] on input "text" at bounding box center [582, 188] width 887 height 29
type input "GP-30"
click at [1059, 196] on img at bounding box center [1056, 188] width 49 height 49
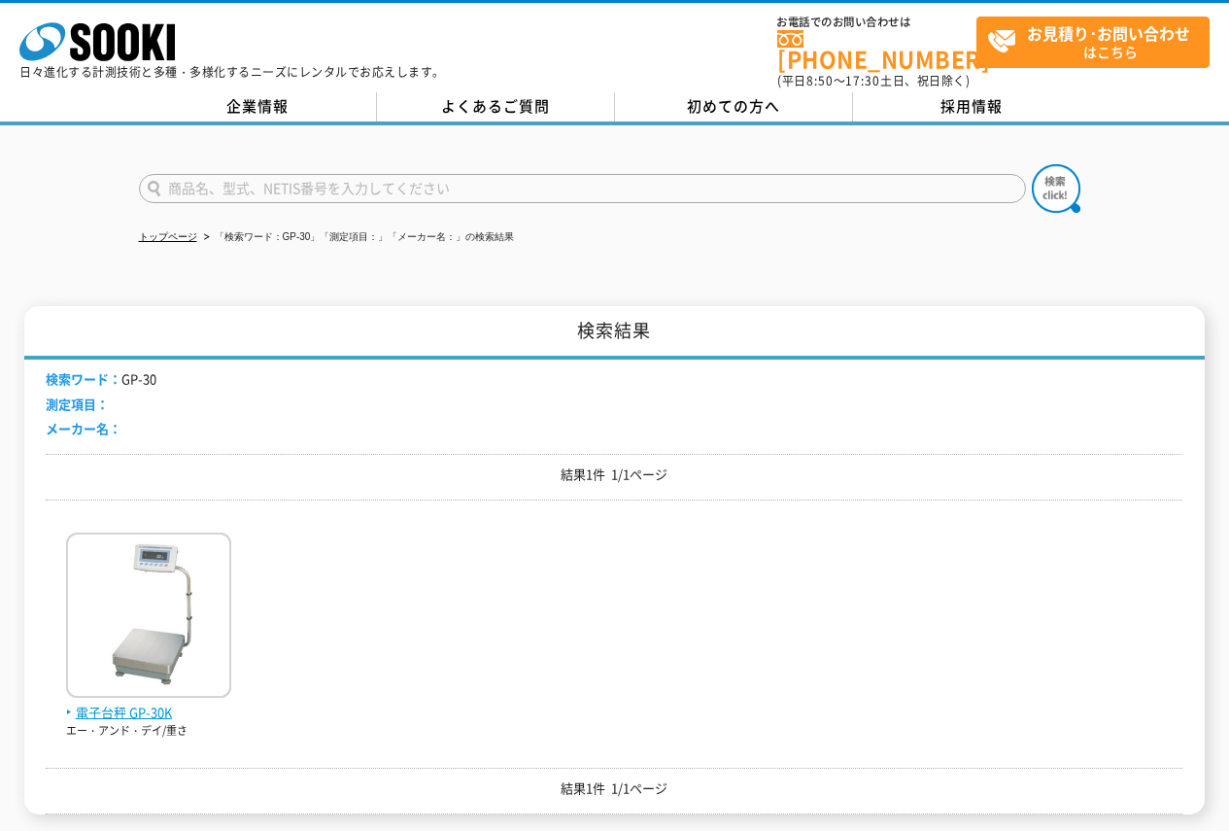
click at [222, 576] on img at bounding box center [148, 617] width 165 height 170
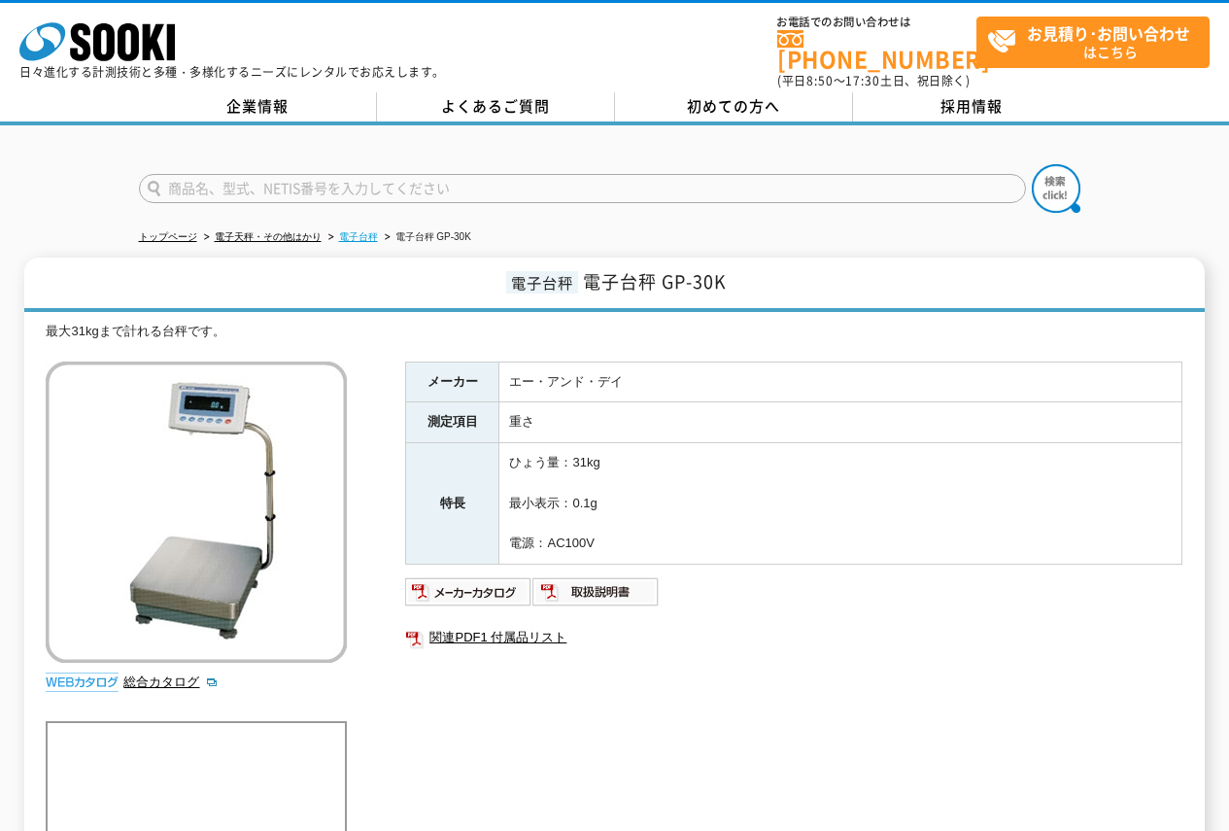
click at [362, 231] on link "電子台秤" at bounding box center [358, 236] width 39 height 11
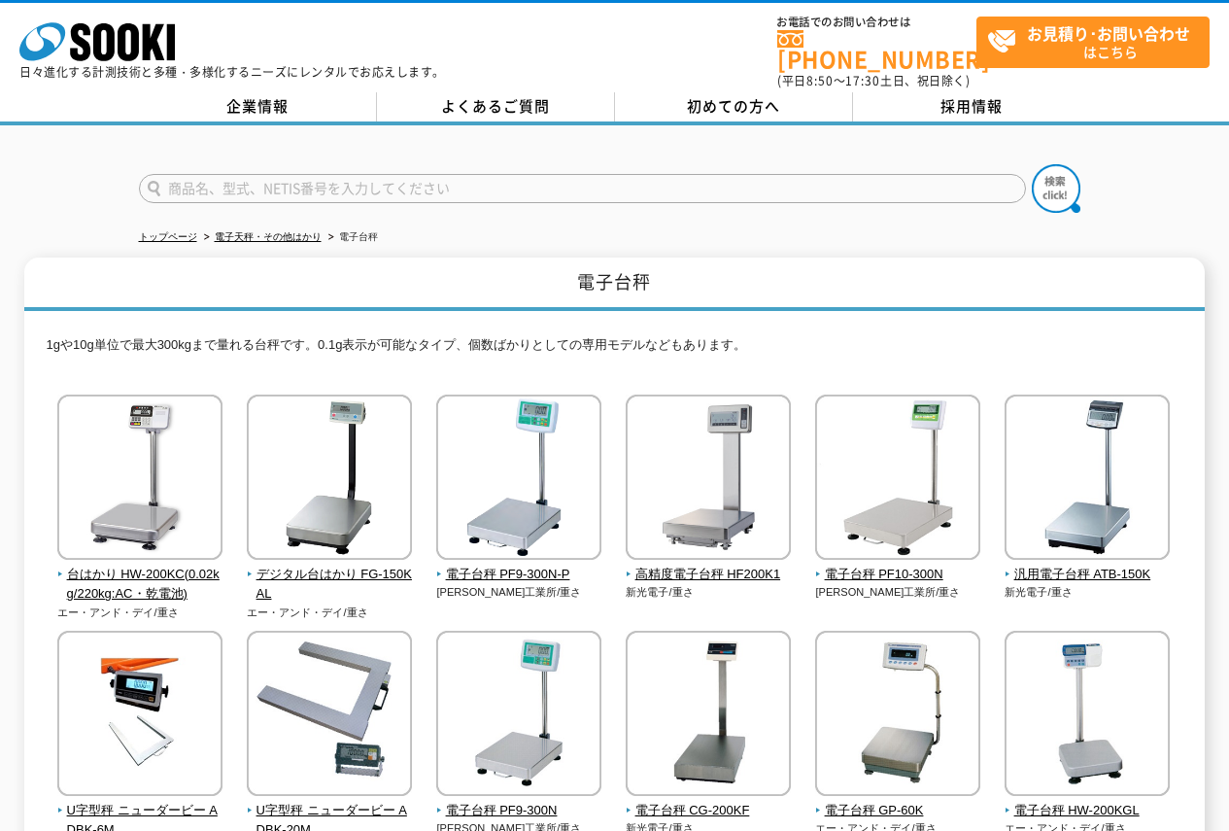
click at [288, 231] on link "電子天秤・その他はかり" at bounding box center [268, 236] width 107 height 11
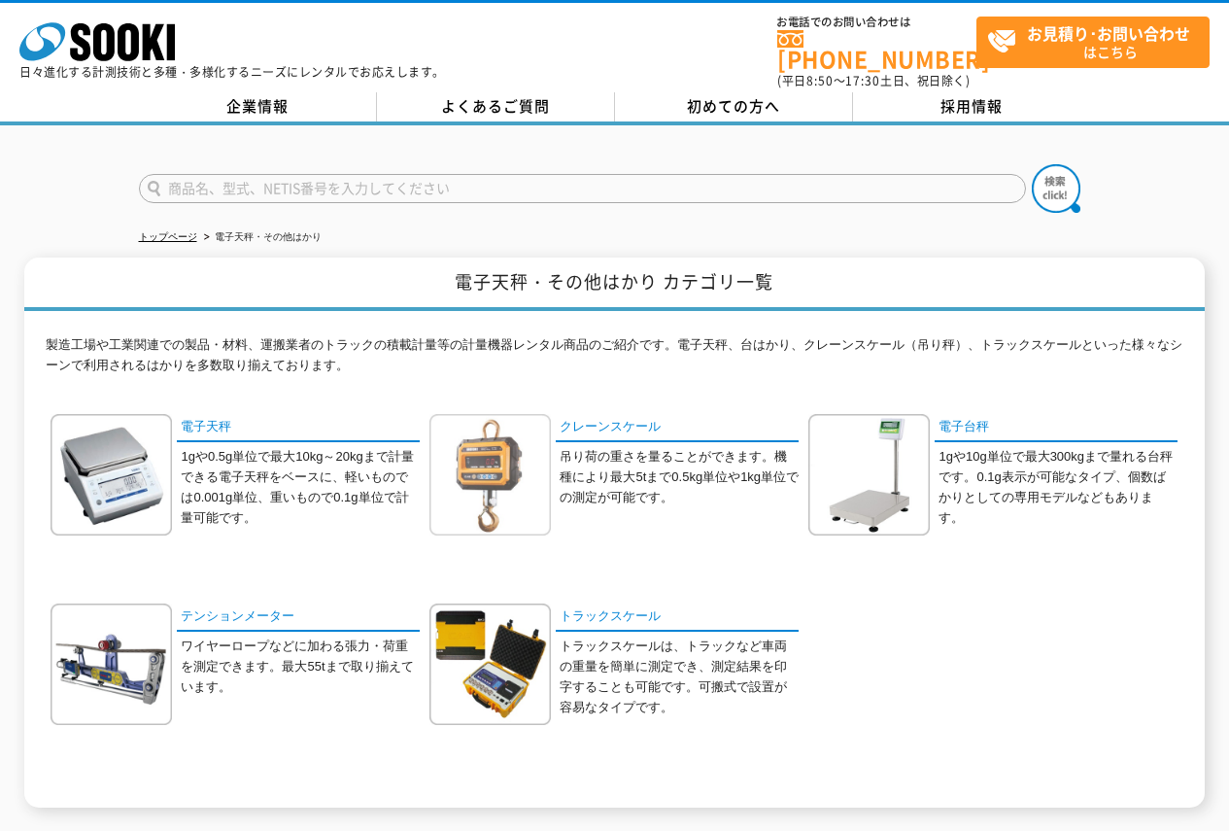
click at [486, 432] on img at bounding box center [489, 474] width 121 height 121
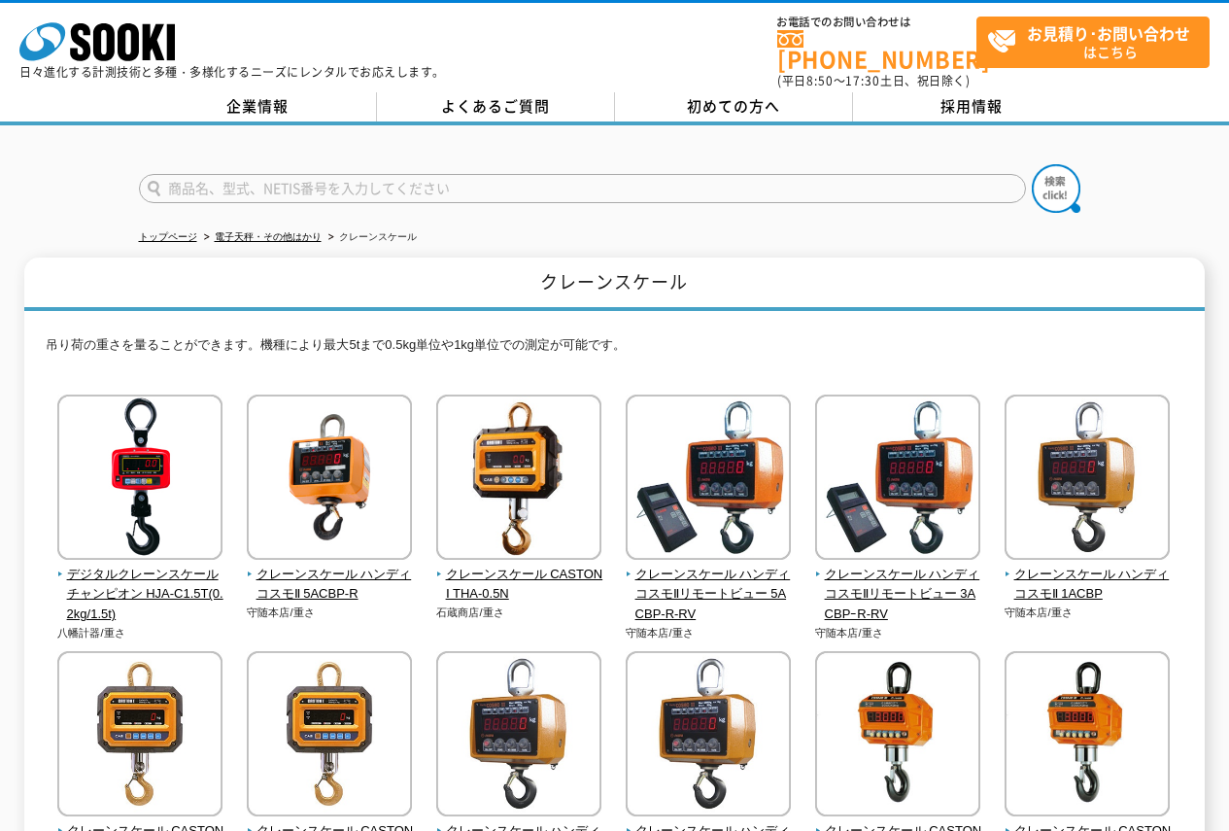
click at [666, 174] on input "text" at bounding box center [582, 188] width 887 height 29
type input "ZAK"
click at [1032, 164] on button at bounding box center [1056, 188] width 49 height 49
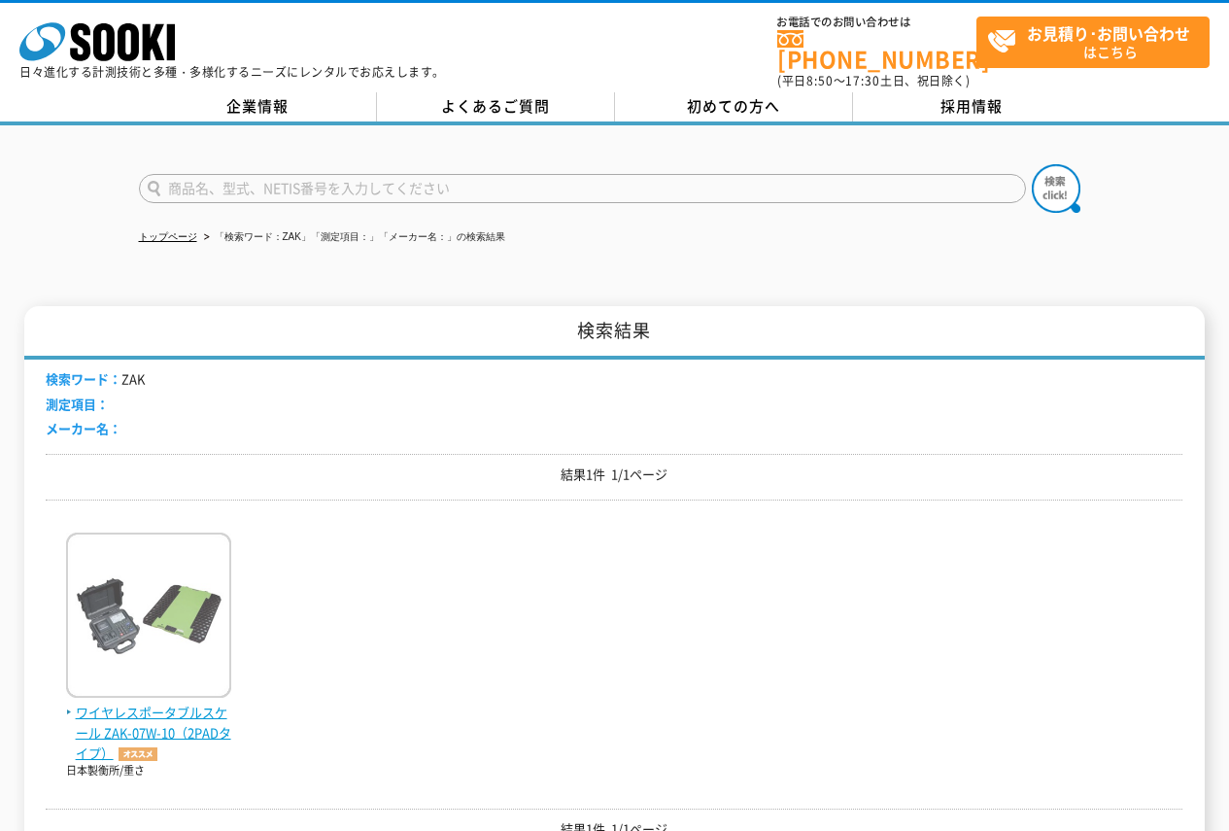
click at [170, 591] on img at bounding box center [148, 617] width 165 height 170
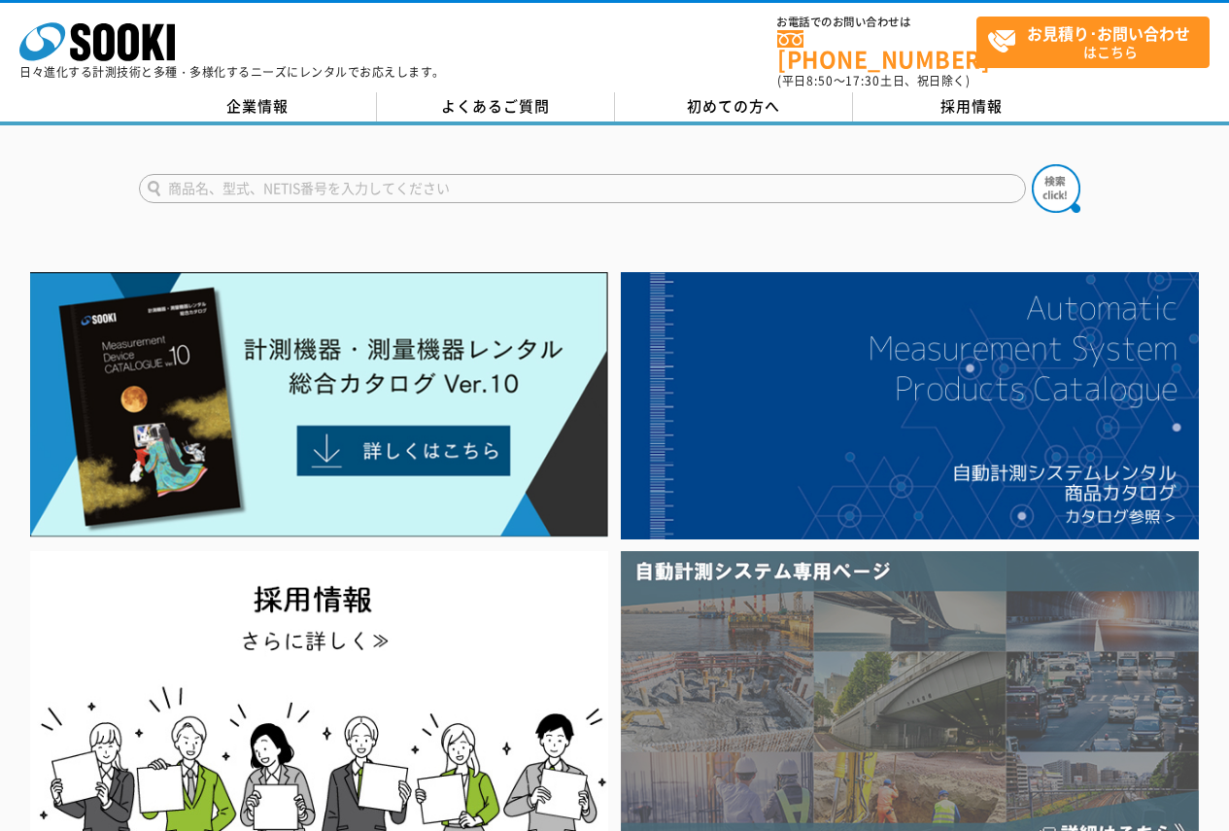
click at [898, 651] on img at bounding box center [910, 701] width 578 height 300
